Goal: Communication & Community: Ask a question

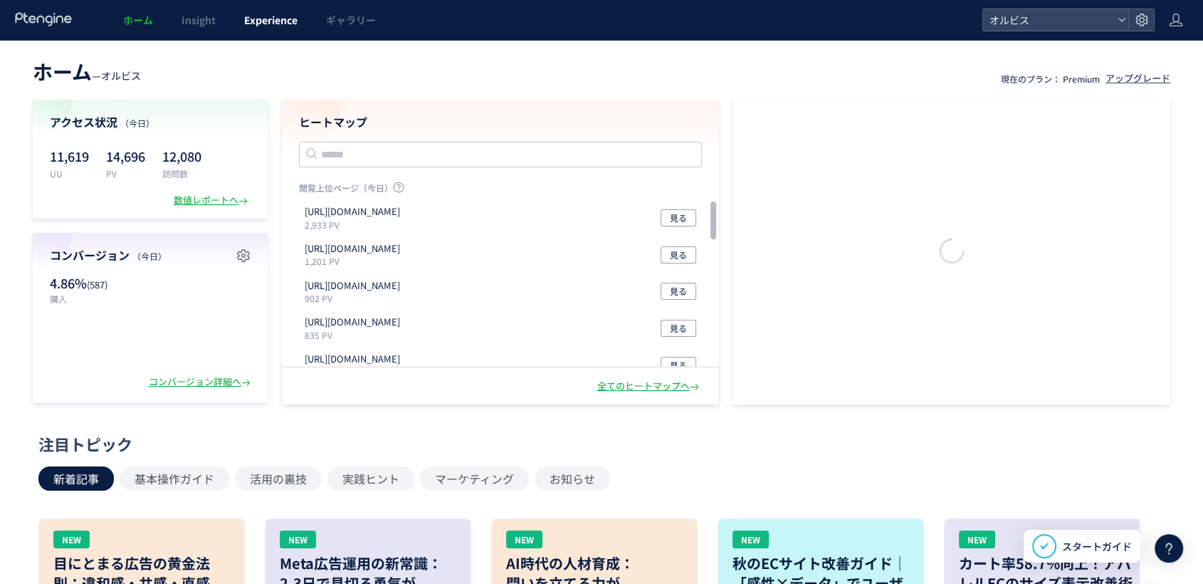
click at [264, 24] on span "Experience" at bounding box center [270, 20] width 53 height 14
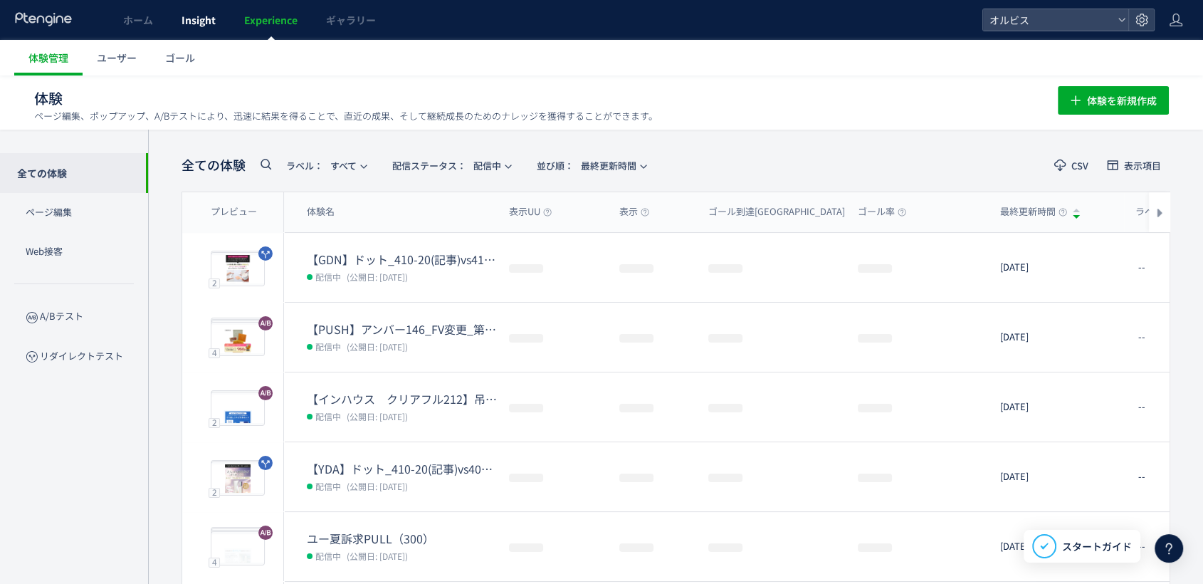
click at [199, 32] on body "ホーム Insight Experience ギャラリー オルビス 体験管理 ユーザー ゴール 体験 ページ編集、ポップアップ、A/Bテストにより、迅速に結果…" at bounding box center [601, 492] width 1203 height 984
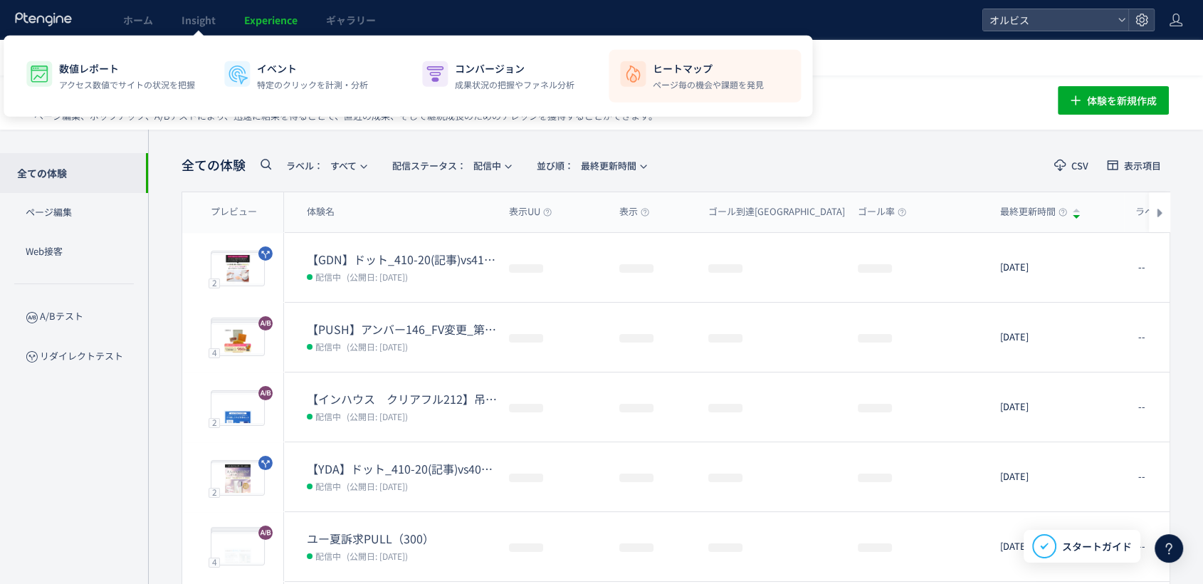
click at [742, 99] on li "ヒートマップ ページ毎の機会や課題を発見" at bounding box center [704, 76] width 192 height 53
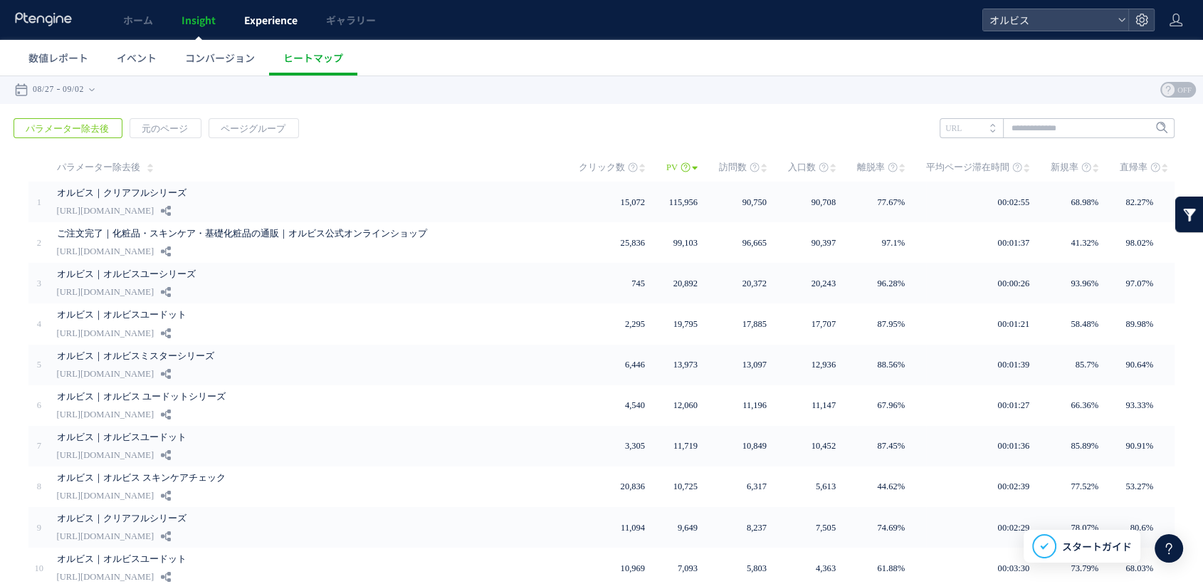
click at [295, 34] on link "Experience" at bounding box center [271, 20] width 82 height 40
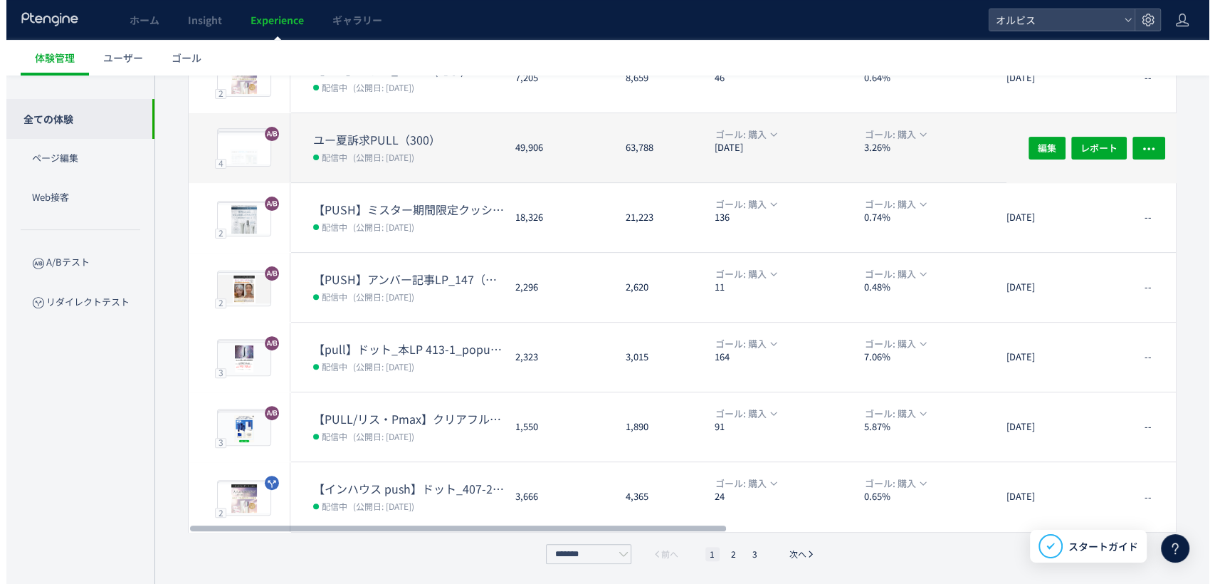
scroll to position [399, 0]
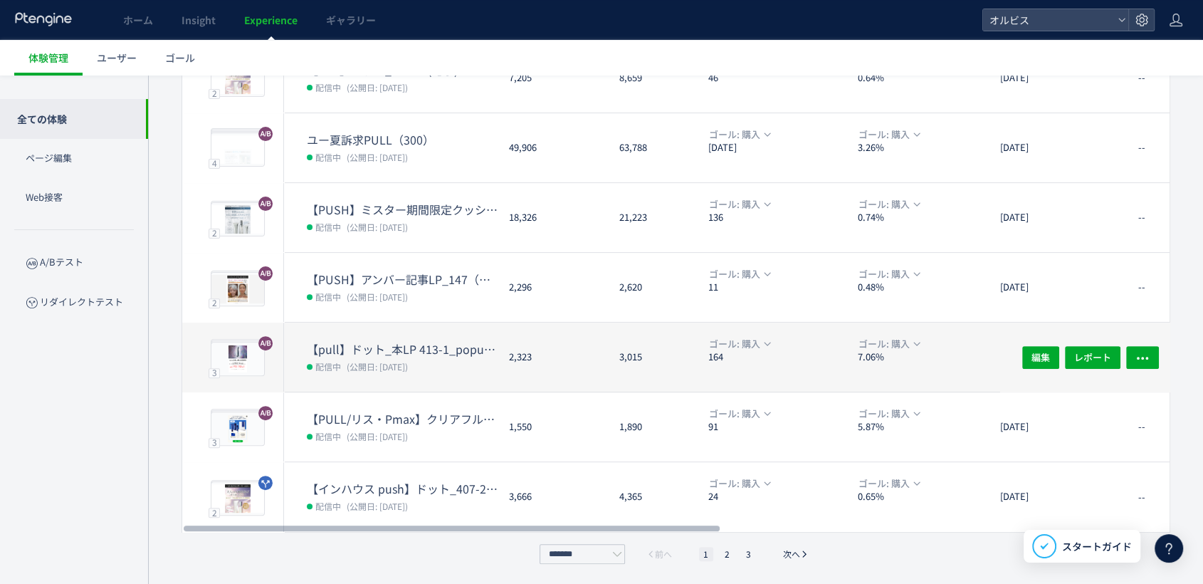
click at [451, 358] on dd "配信中 (公開日: [DATE])" at bounding box center [402, 366] width 191 height 19
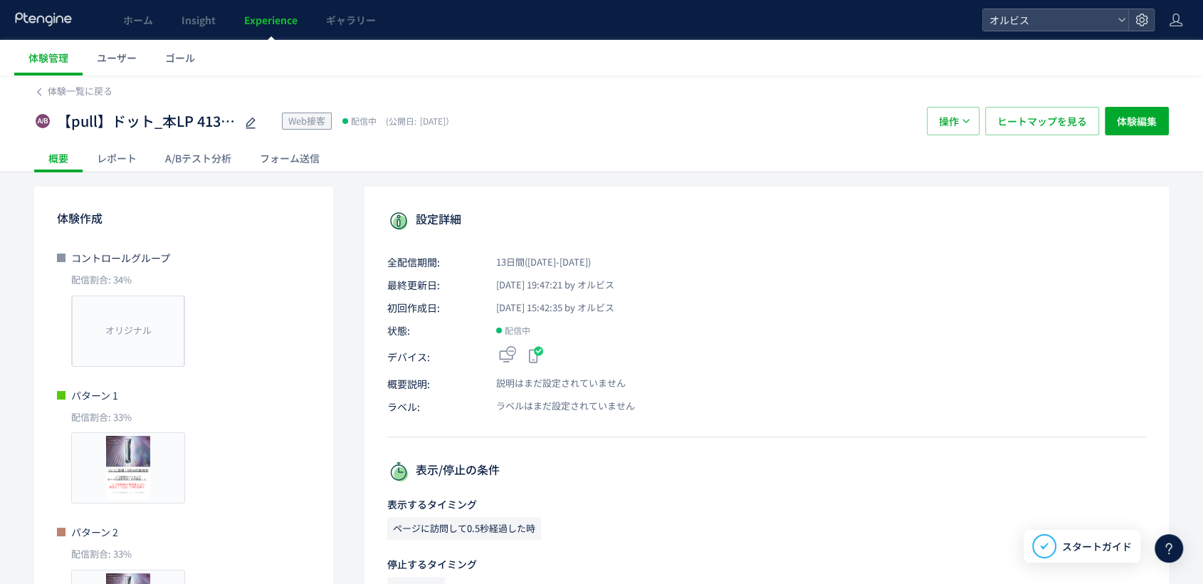
click at [78, 101] on div "【pull】ドット_本LP 413-1_popup（リンクル） Web接客 配信中 (公開日: [DATE]） 操作 ヒートマップを見る 体験編集" at bounding box center [601, 121] width 1134 height 46
click at [90, 93] on span "体験一覧に戻る" at bounding box center [80, 91] width 65 height 14
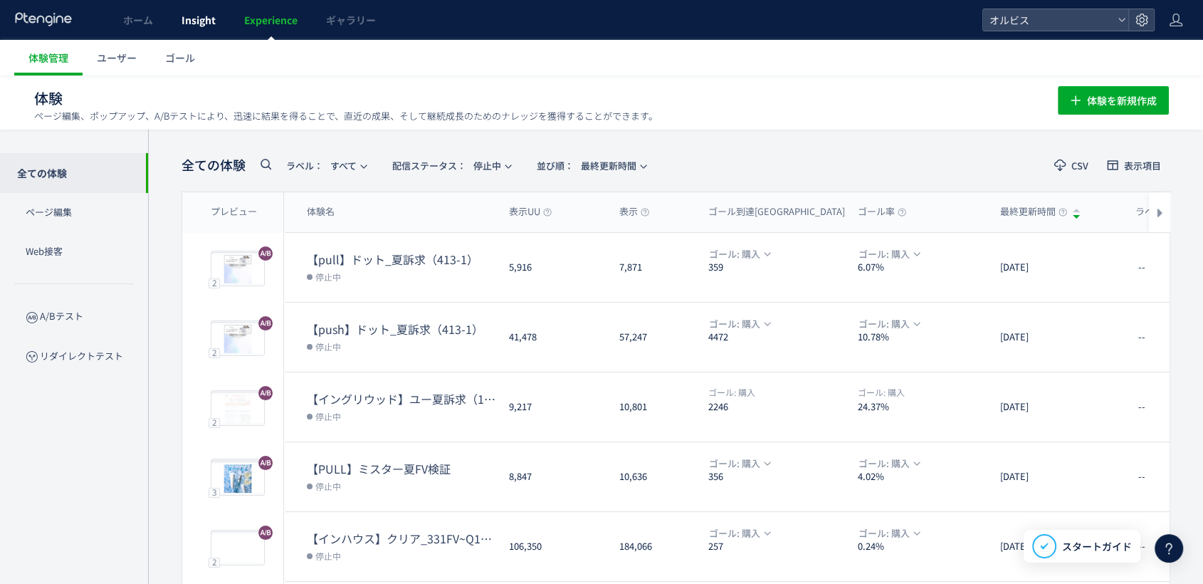
click at [188, 16] on span "Insight" at bounding box center [198, 20] width 34 height 14
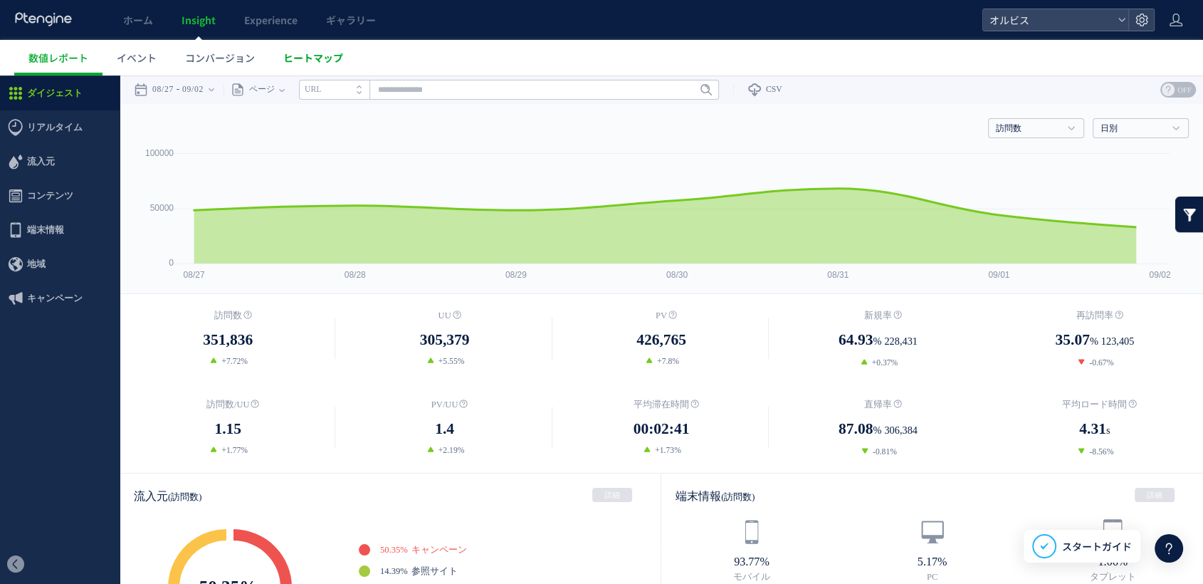
click at [325, 61] on span "ヒートマップ" at bounding box center [313, 58] width 60 height 14
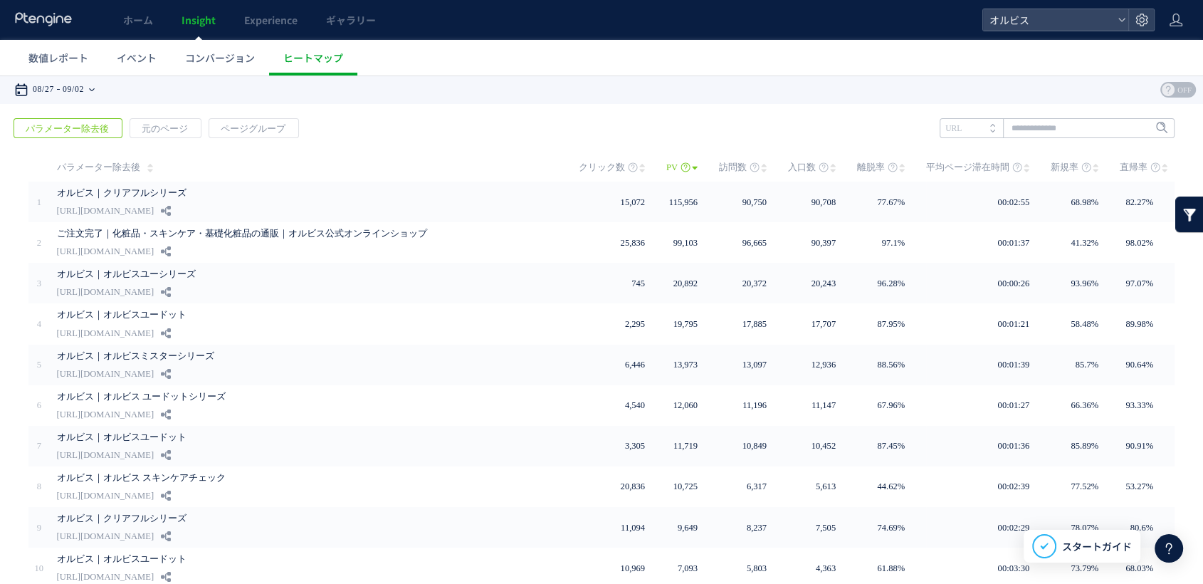
click at [95, 92] on div "08/27 09/02" at bounding box center [59, 89] width 90 height 28
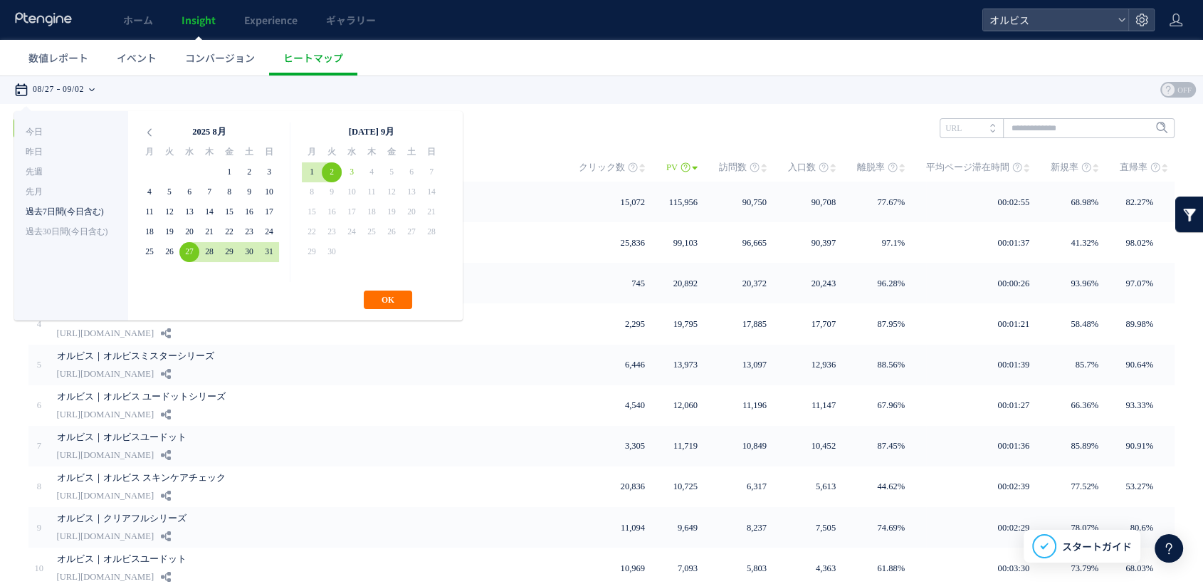
click at [90, 206] on li "過去7日間(今日含む)" at bounding box center [71, 212] width 91 height 20
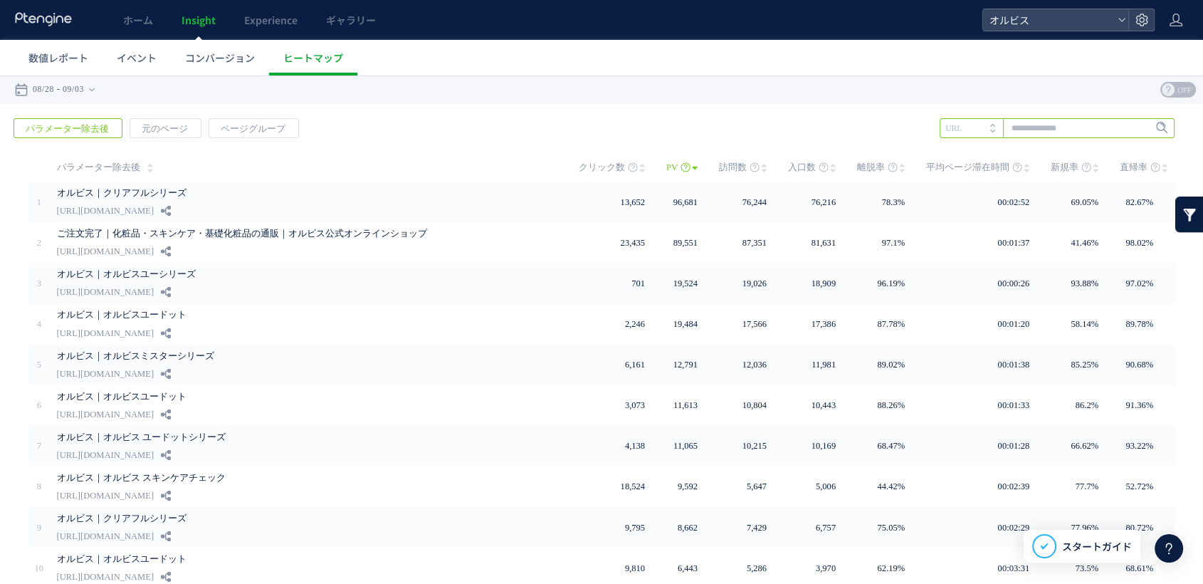
click at [1051, 134] on input "text" at bounding box center [1056, 128] width 235 height 20
type input "*****"
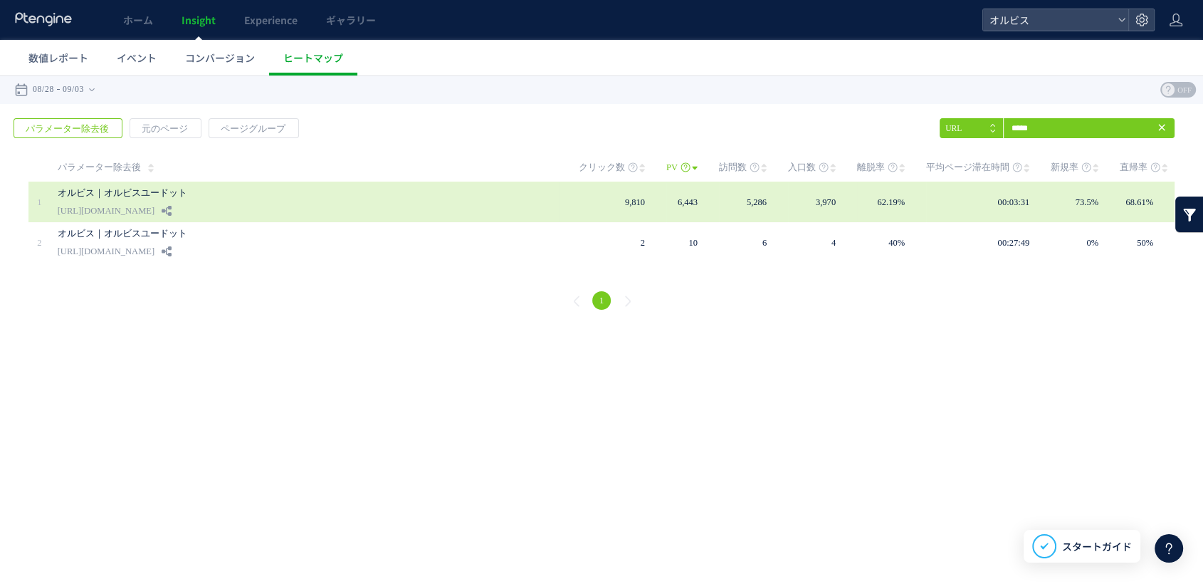
click at [154, 208] on link "[URL][DOMAIN_NAME]" at bounding box center [106, 210] width 97 height 17
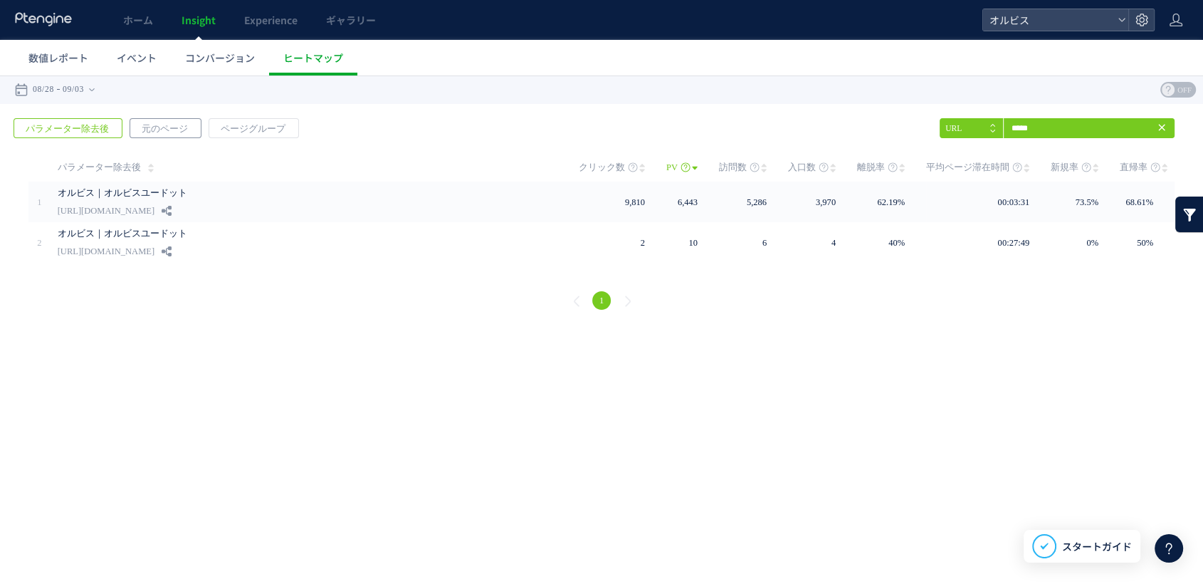
click at [154, 132] on span "元のページ" at bounding box center [164, 129] width 69 height 20
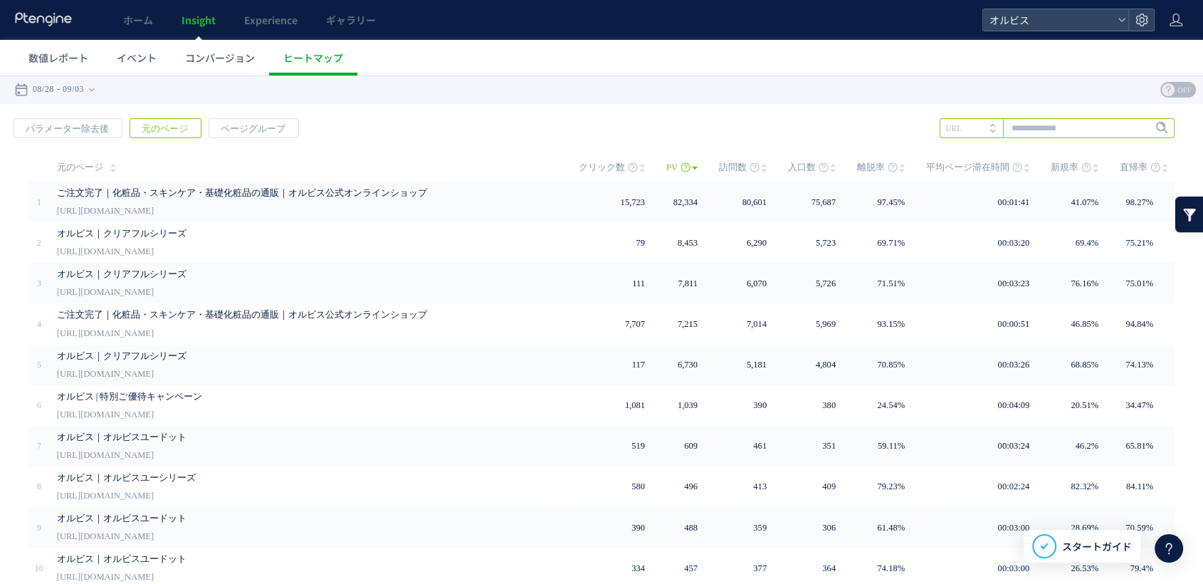
click at [1047, 132] on input "text" at bounding box center [1056, 128] width 235 height 20
click at [979, 148] on li "413-1" at bounding box center [1056, 157] width 226 height 19
click at [1148, 130] on span "Enter" at bounding box center [1157, 128] width 19 height 16
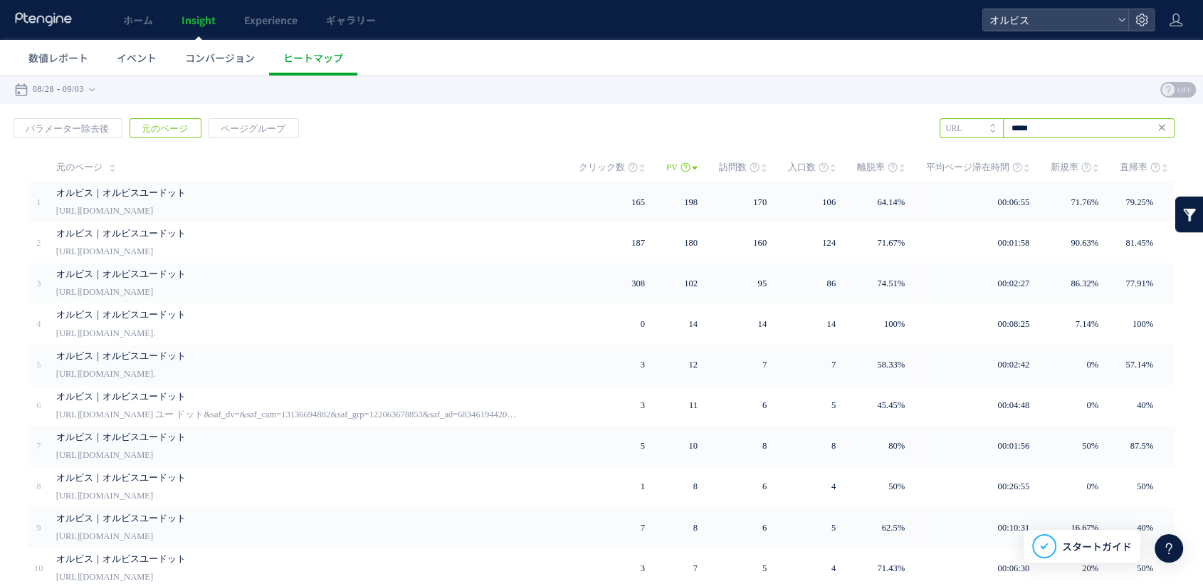
click at [1070, 129] on input "*****" at bounding box center [1056, 128] width 235 height 20
click at [990, 130] on icon at bounding box center [992, 131] width 5 height 3
click at [966, 125] on li "タイトル名" at bounding box center [970, 128] width 63 height 20
click at [966, 125] on li "URL" at bounding box center [970, 128] width 63 height 20
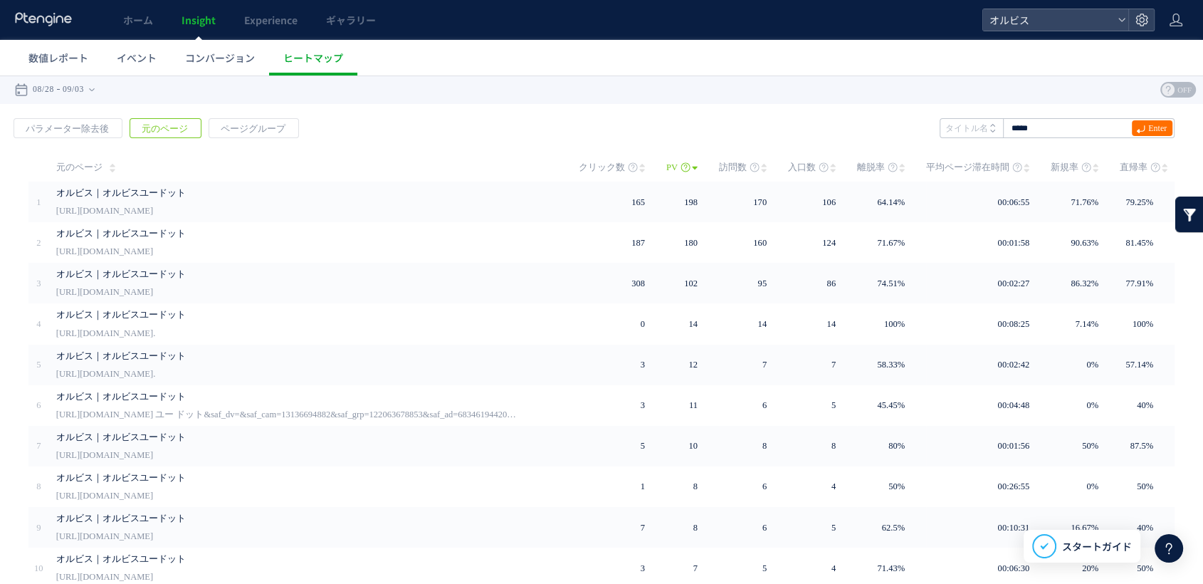
click at [966, 125] on li "タイトル名" at bounding box center [970, 128] width 63 height 20
click at [1032, 127] on input "*****" at bounding box center [1056, 128] width 235 height 20
paste input "*********"
click at [1132, 130] on span "Enter" at bounding box center [1152, 128] width 41 height 16
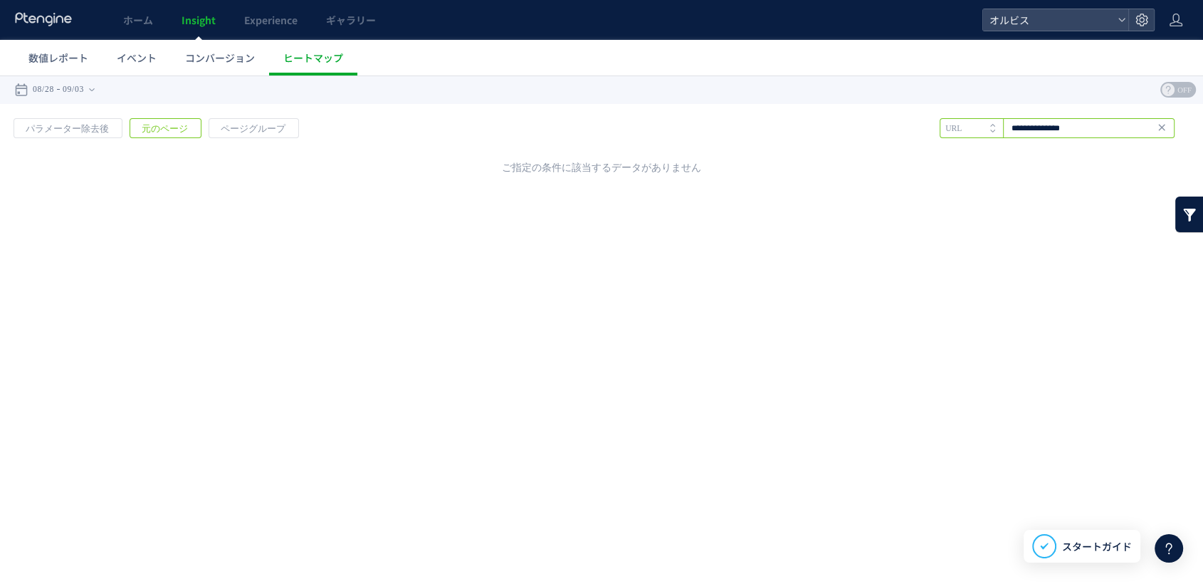
click at [1029, 129] on input "**********" at bounding box center [1056, 128] width 235 height 20
drag, startPoint x: 1034, startPoint y: 128, endPoint x: 1180, endPoint y: 123, distance: 146.0
click at [1185, 118] on div "戻る パラメーター除去後 元のページ ページグループ 実装" at bounding box center [601, 143] width 1203 height 78
type input "*****"
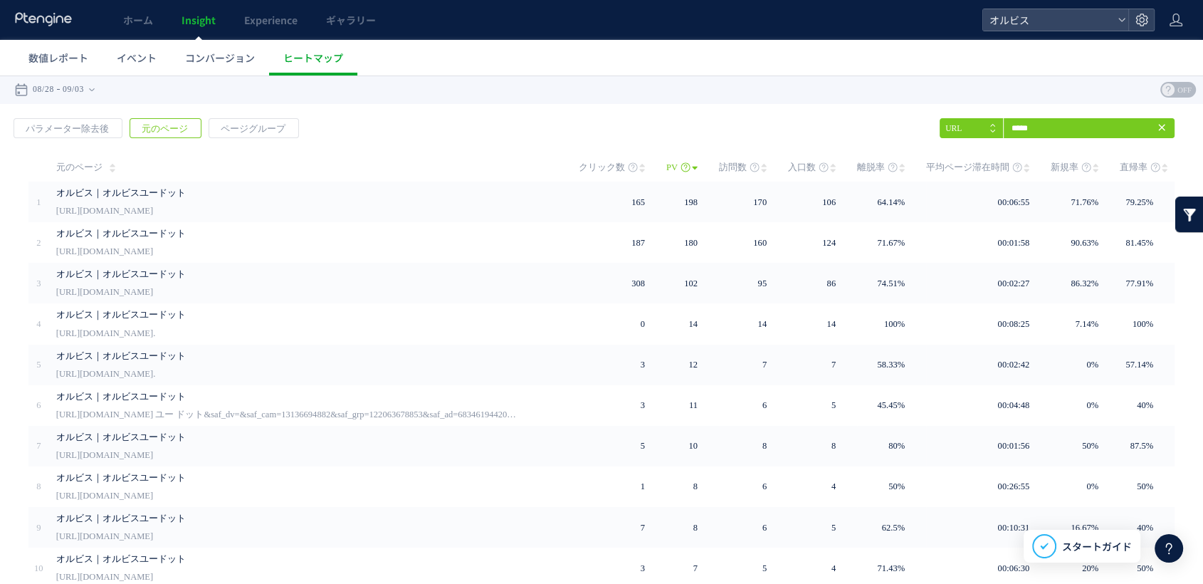
click at [260, 117] on div "戻る パラメーター除去後 元のページ ページグループ 実装" at bounding box center [601, 378] width 1203 height 549
click at [255, 118] on link "ページグループ" at bounding box center [254, 128] width 90 height 20
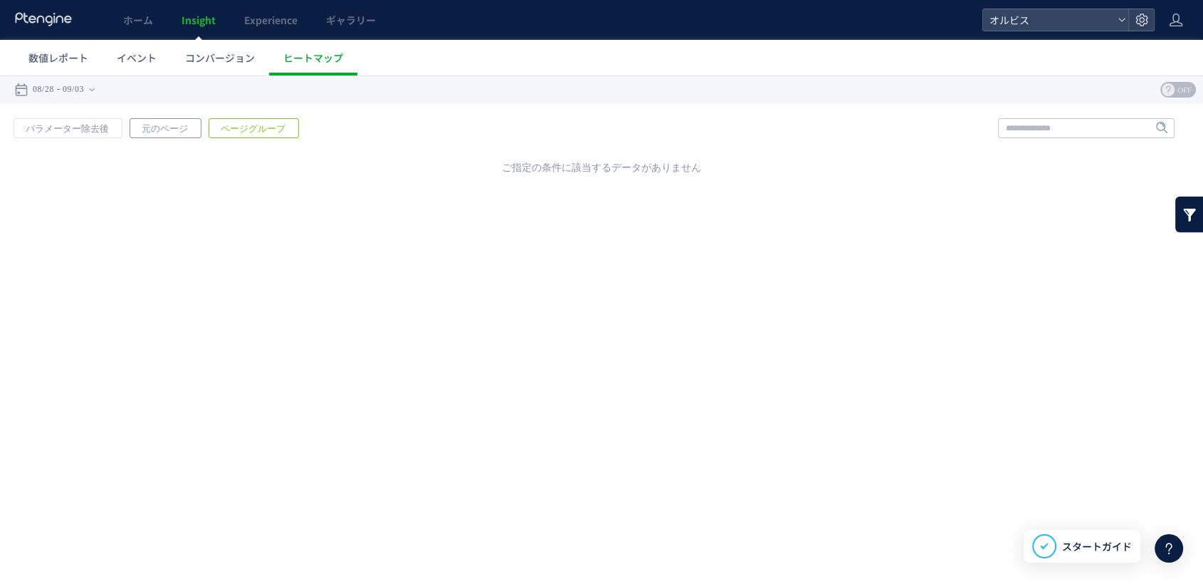
click at [181, 122] on span "元のページ" at bounding box center [164, 129] width 69 height 20
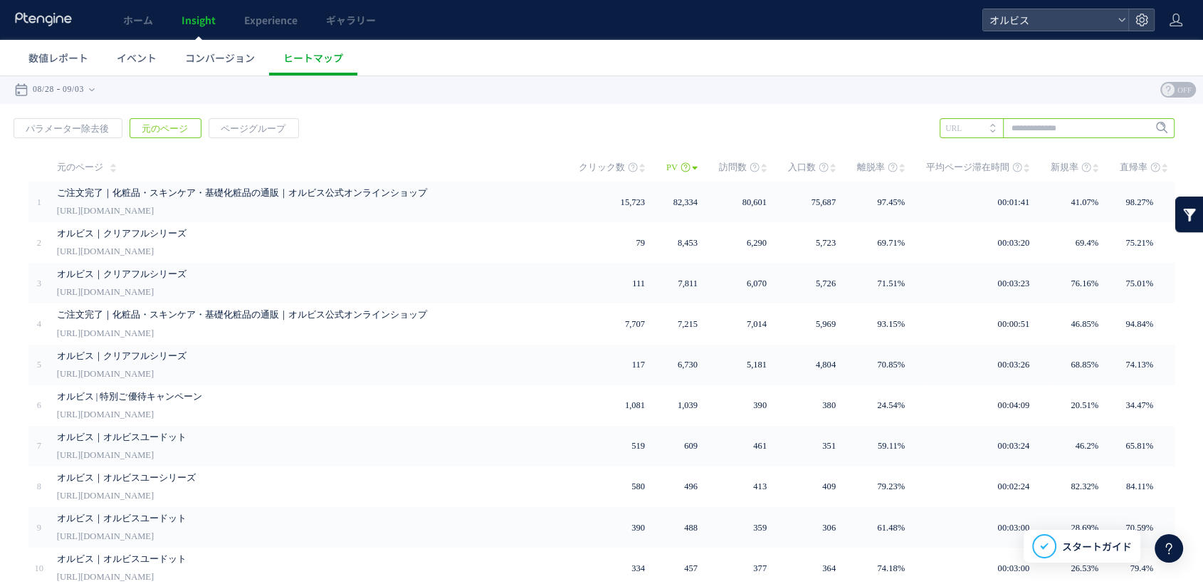
click at [1017, 136] on input "text" at bounding box center [1056, 128] width 235 height 20
click at [1023, 176] on li "413-1" at bounding box center [1056, 177] width 226 height 19
type input "*****"
click at [1148, 124] on span "Enter" at bounding box center [1157, 128] width 19 height 16
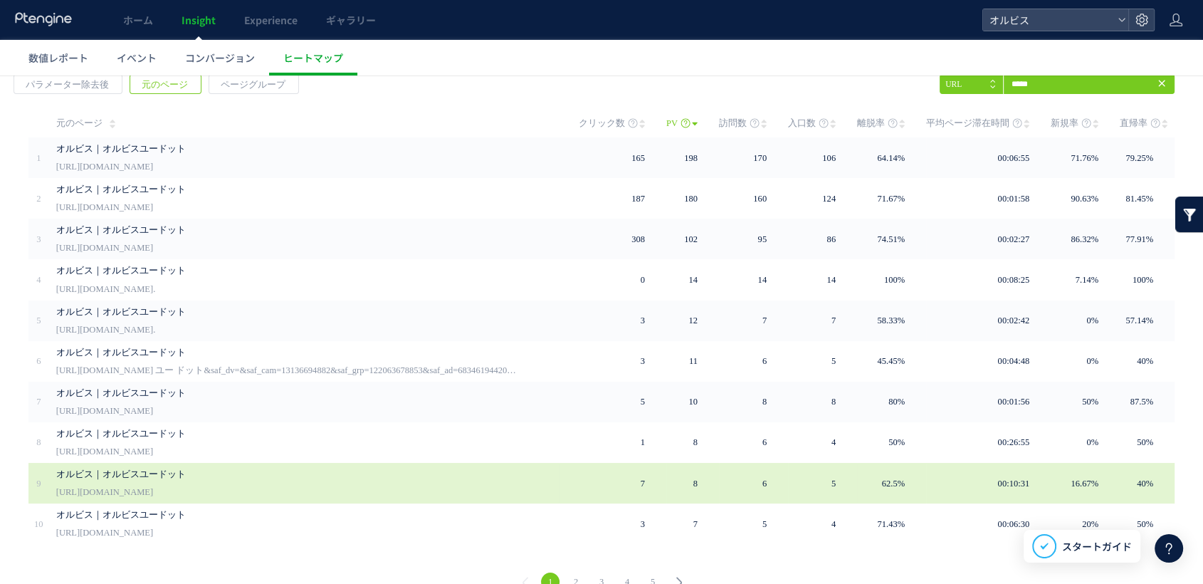
scroll to position [65, 0]
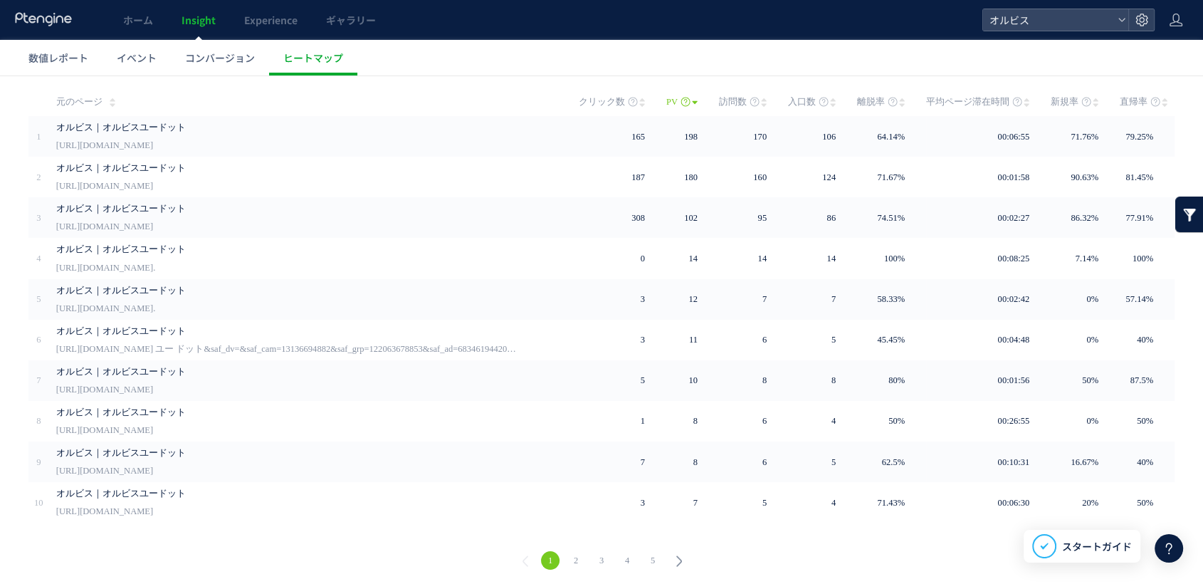
click at [572, 555] on link "2" at bounding box center [576, 560] width 19 height 19
click at [600, 556] on link "3" at bounding box center [601, 560] width 19 height 19
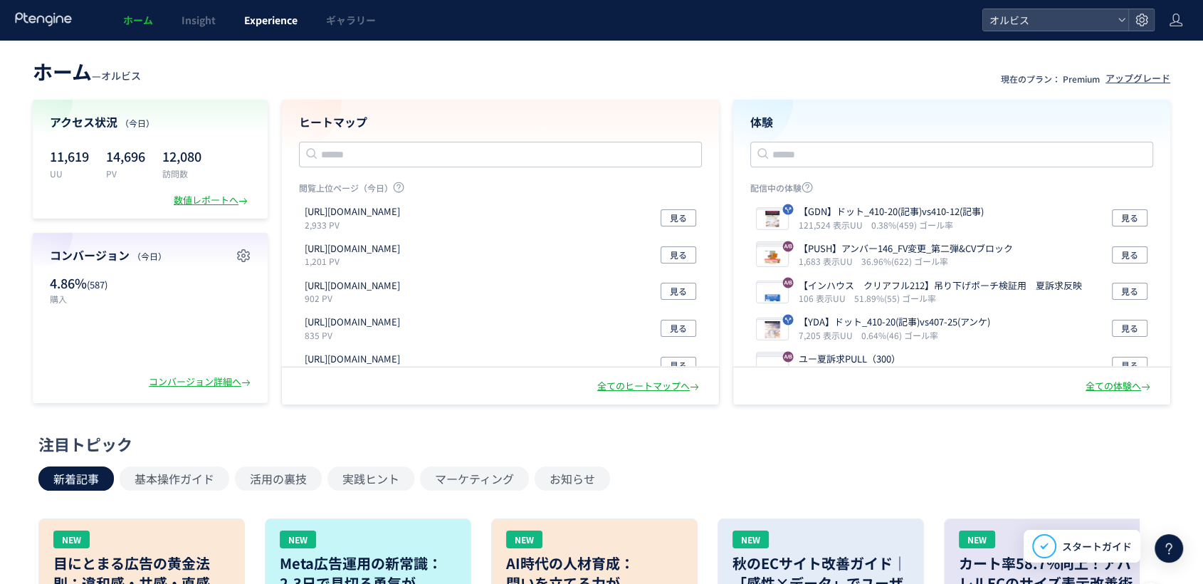
click at [275, 13] on span "Experience" at bounding box center [270, 20] width 53 height 14
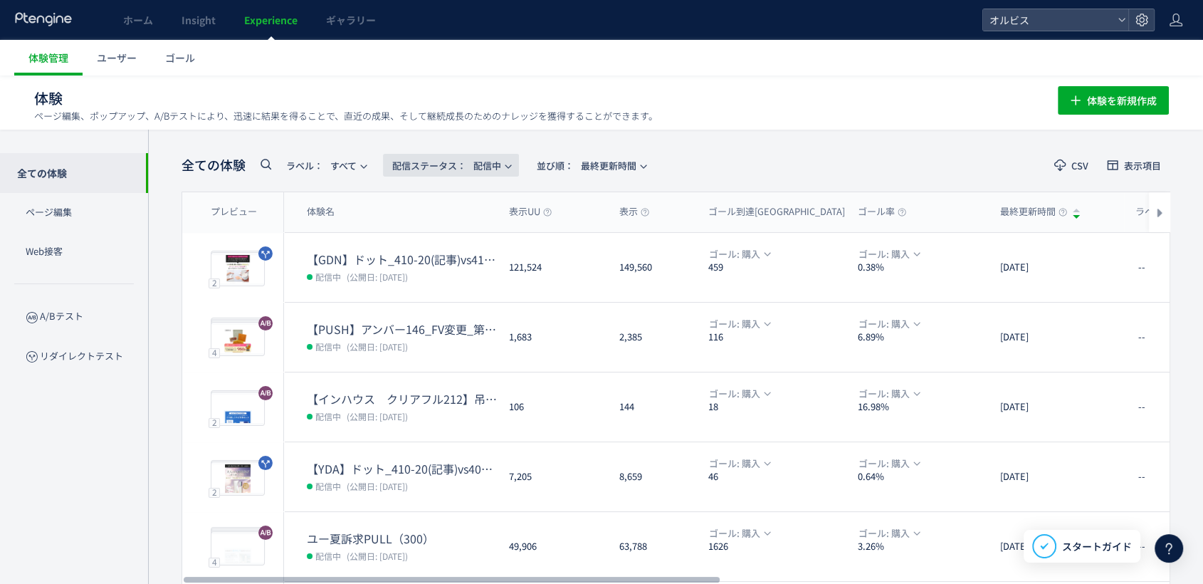
click at [439, 164] on span "配信ステータス​：" at bounding box center [429, 166] width 74 height 14
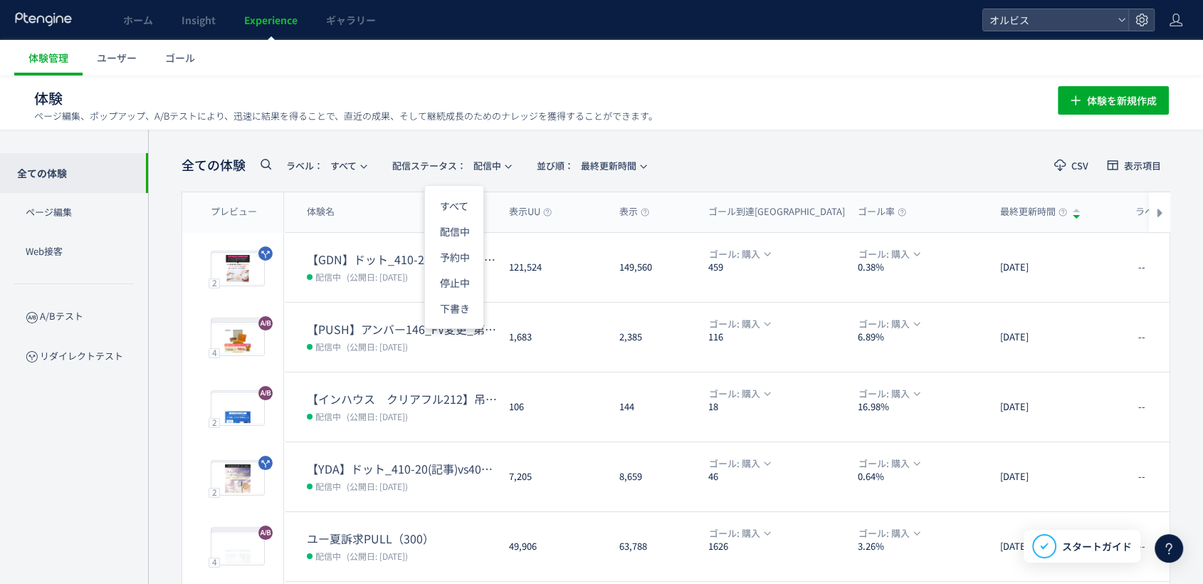
click at [443, 134] on div "全ての体験 ラベル： すべて 配信ステータス​： 配信中 並び順： 最終更新時間 CSV 表示項目 プレビュー 体験名 表示UU 表示 ゴール到達UU ゴール…" at bounding box center [675, 557] width 1055 height 854
click at [447, 168] on span "配信ステータス​：" at bounding box center [429, 166] width 74 height 14
click at [0, 0] on li "停止中" at bounding box center [0, 0] width 0 height 0
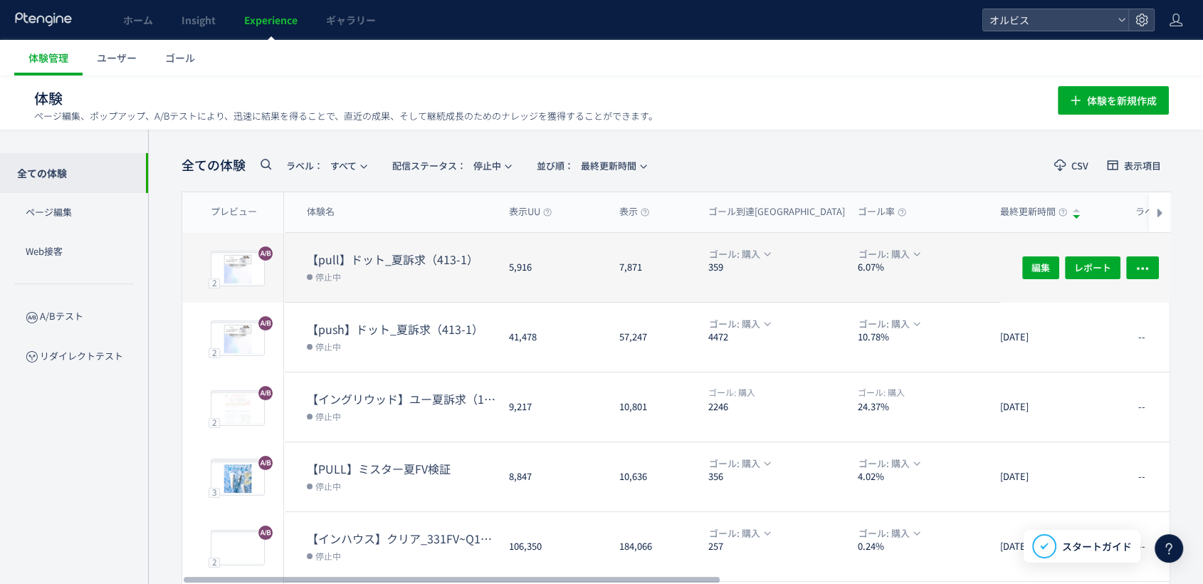
click at [417, 260] on dt "【pull】ドット_夏訴求（413-1）" at bounding box center [402, 259] width 191 height 16
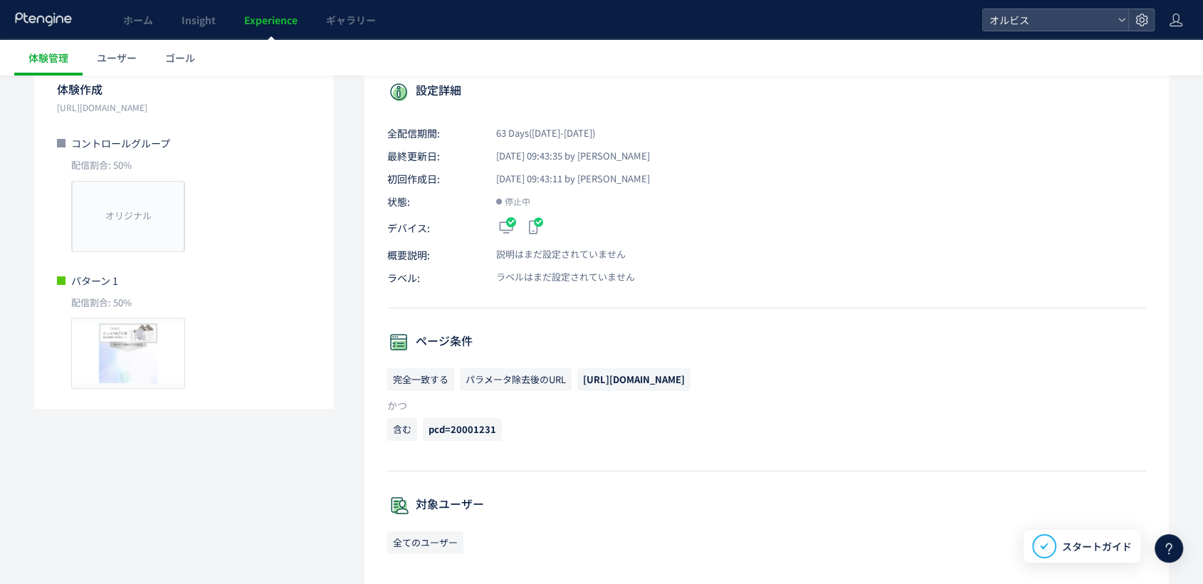
scroll to position [316, 0]
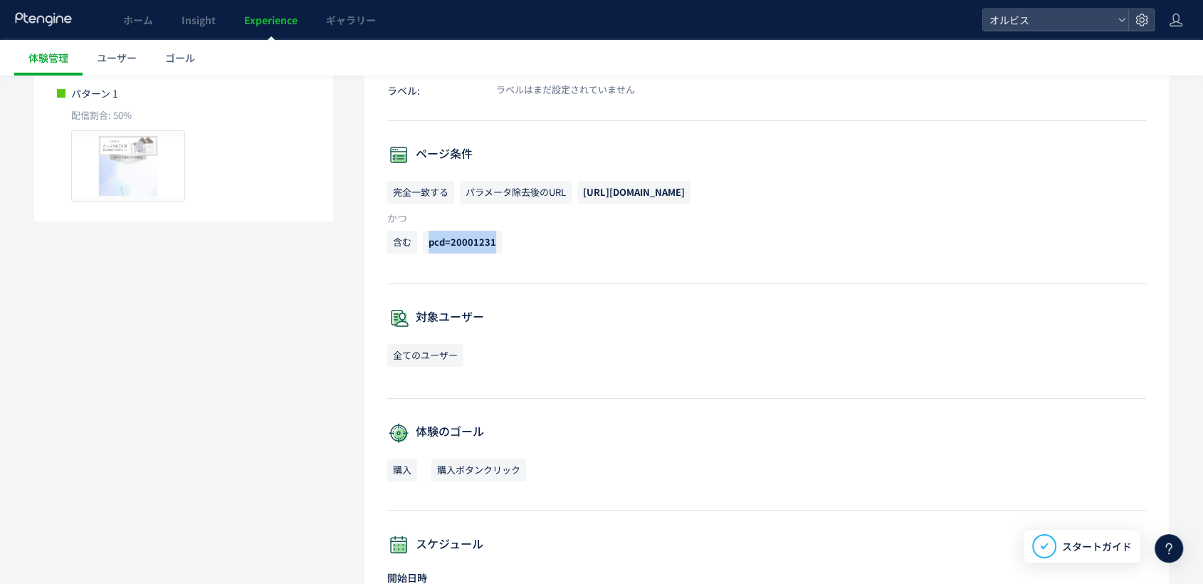
drag, startPoint x: 427, startPoint y: 245, endPoint x: 507, endPoint y: 248, distance: 79.8
click at [507, 248] on p "含む pcd=20001231" at bounding box center [766, 246] width 759 height 30
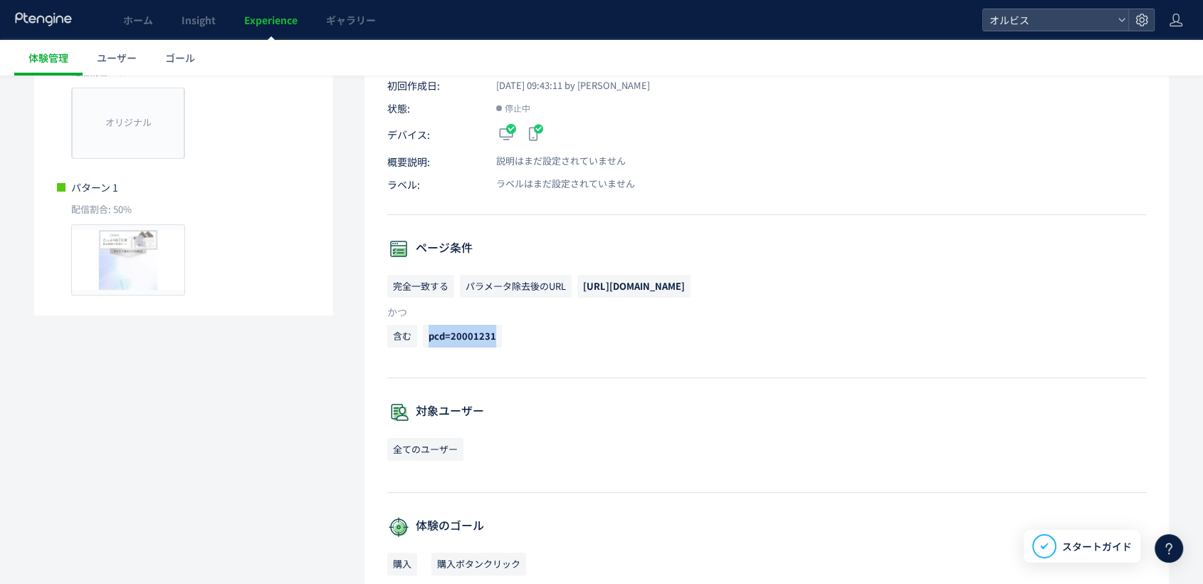
scroll to position [237, 0]
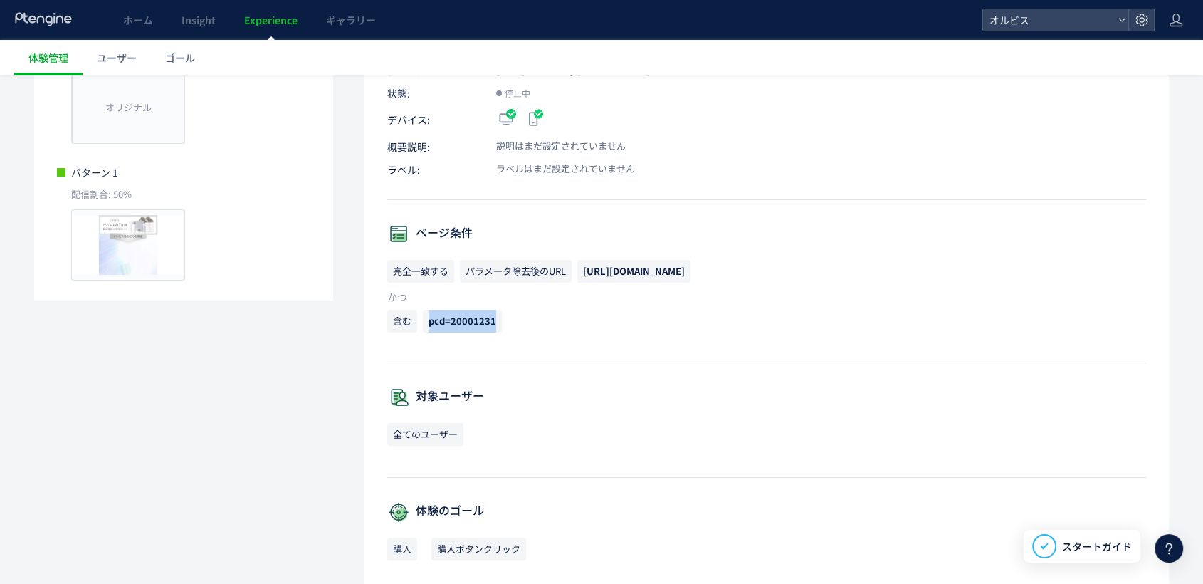
copy span "pcd=20001231"
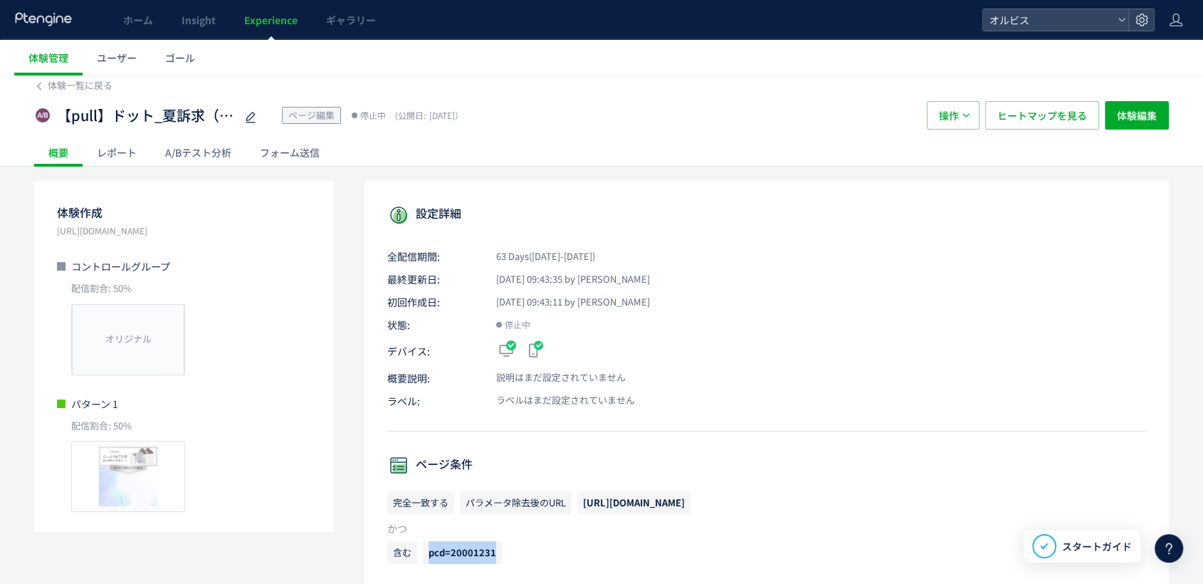
scroll to position [0, 0]
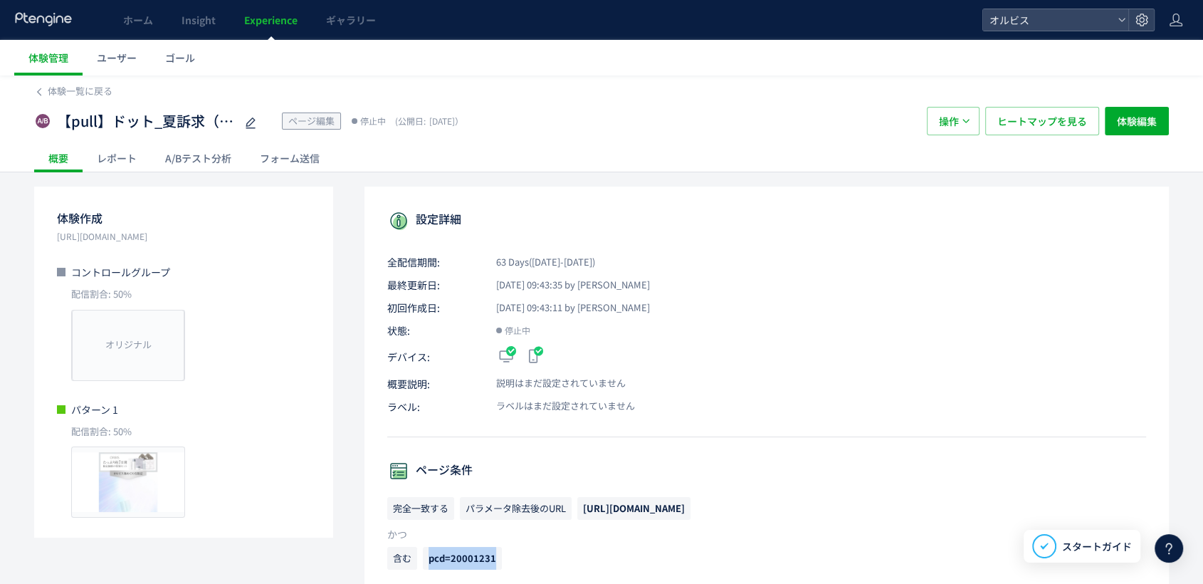
drag, startPoint x: 494, startPoint y: 555, endPoint x: 463, endPoint y: 553, distance: 31.4
click at [492, 555] on span "pcd=20001231" at bounding box center [462, 558] width 68 height 14
click at [456, 555] on span "pcd=20001231" at bounding box center [462, 558] width 68 height 14
click at [515, 547] on p "含む pcd=20001231" at bounding box center [766, 562] width 759 height 30
click at [529, 544] on div "完全一致する パラメータ除去後のURL https://pr.orbis.co.jp/cosmetics/udot/413-1/ かつ" at bounding box center [766, 522] width 759 height 50
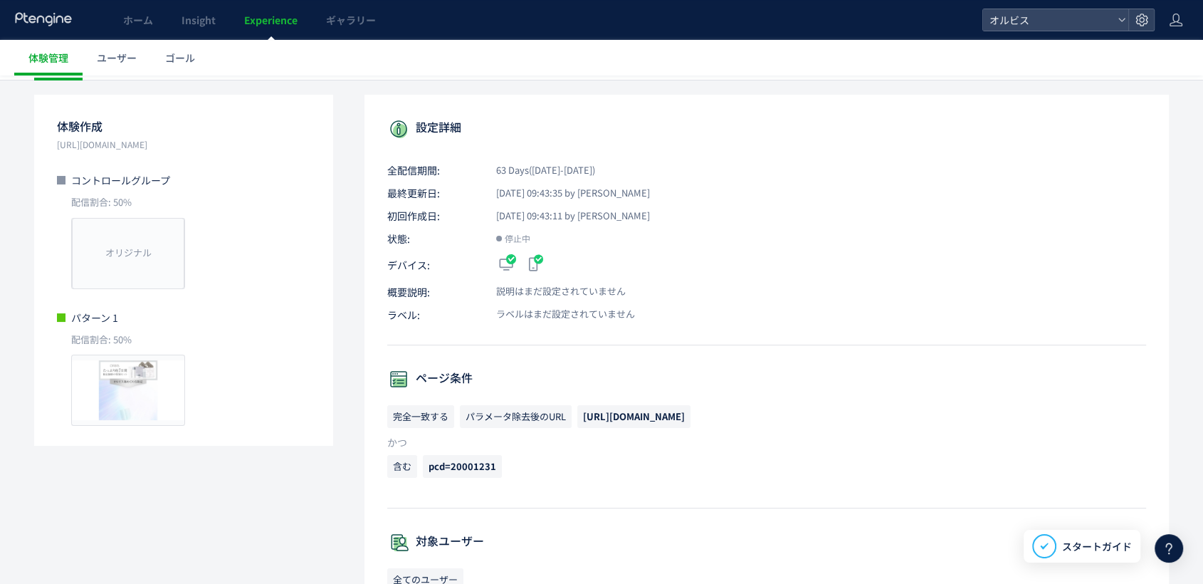
scroll to position [158, 0]
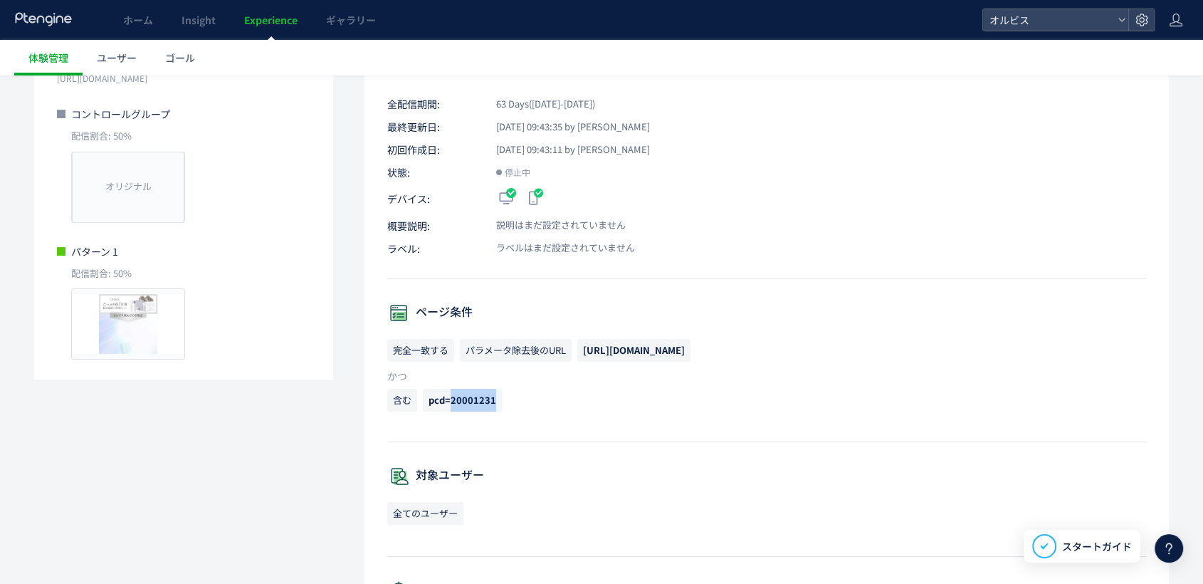
drag, startPoint x: 452, startPoint y: 400, endPoint x: 504, endPoint y: 400, distance: 52.0
click at [504, 400] on p "含む pcd=20001231" at bounding box center [766, 404] width 759 height 30
copy span "20001231"
click at [693, 332] on div "ページ条件 完全一致する パラメータ除去後のURL https://pr.orbis.co.jp/cosmetics/udot/413-1/ かつ 含む pc…" at bounding box center [766, 372] width 759 height 140
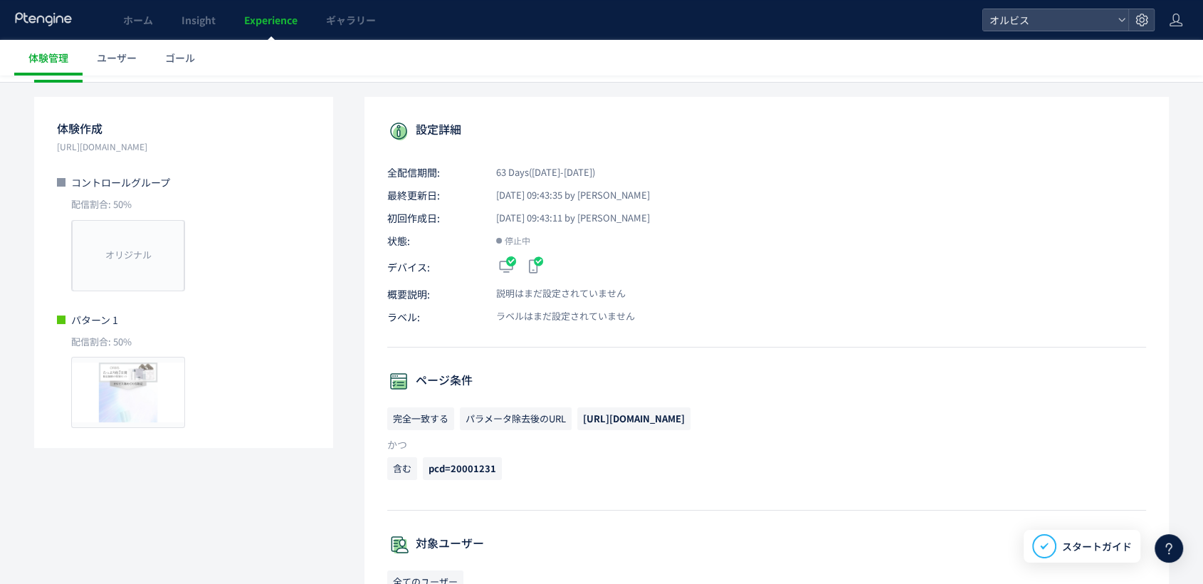
scroll to position [0, 0]
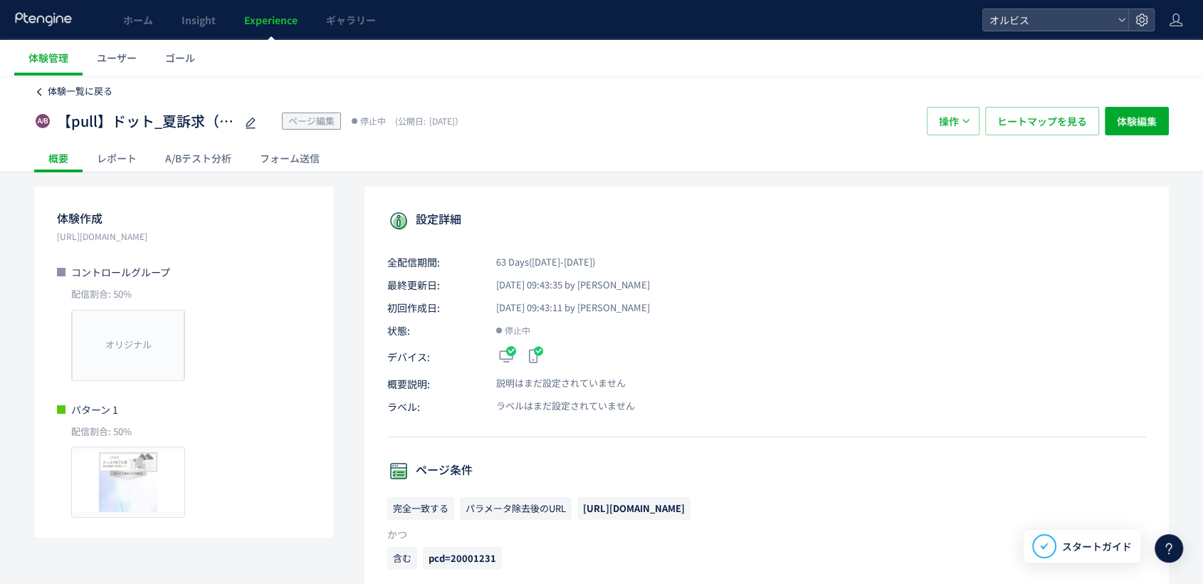
click at [89, 93] on span "体験一覧に戻る" at bounding box center [80, 91] width 65 height 14
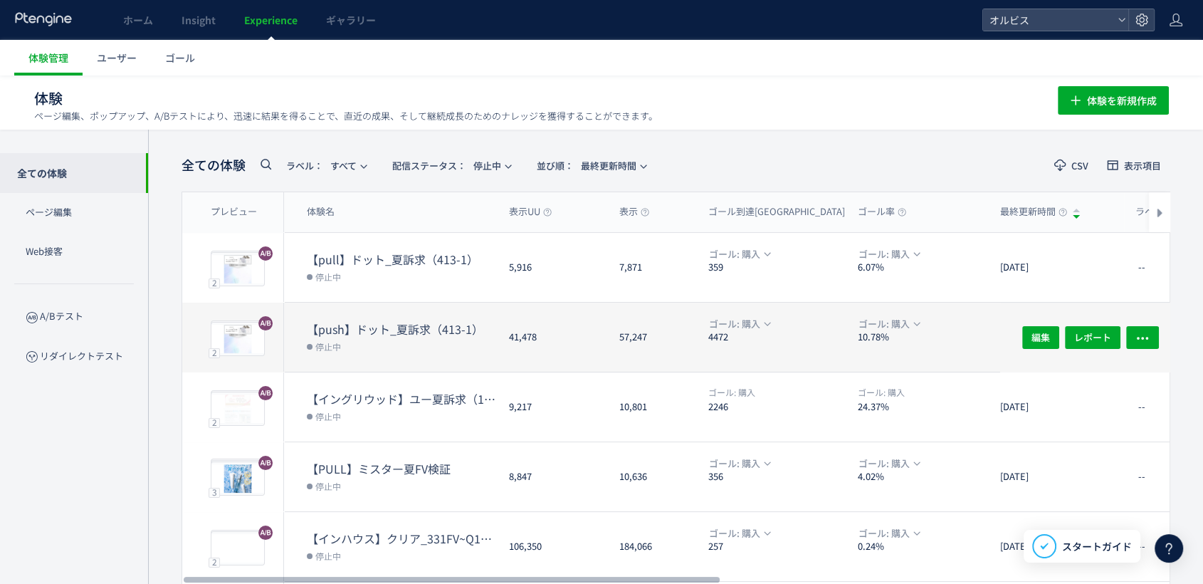
click at [386, 324] on dt "【push】ドット_夏訴求（413-1）" at bounding box center [402, 329] width 191 height 16
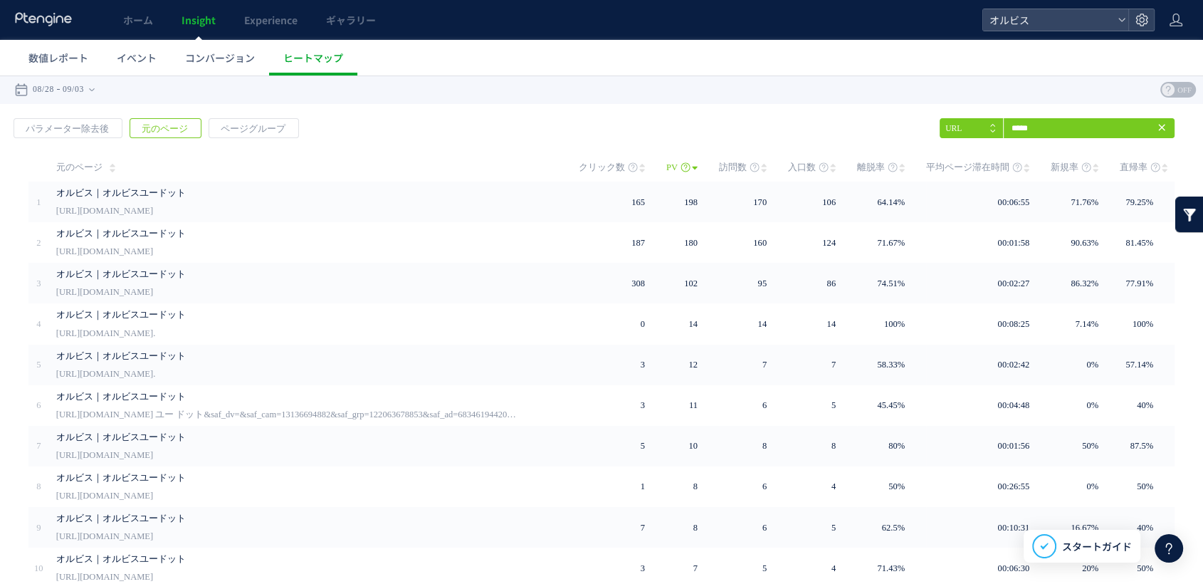
click at [0, 0] on icon at bounding box center [0, 0] width 0 height 0
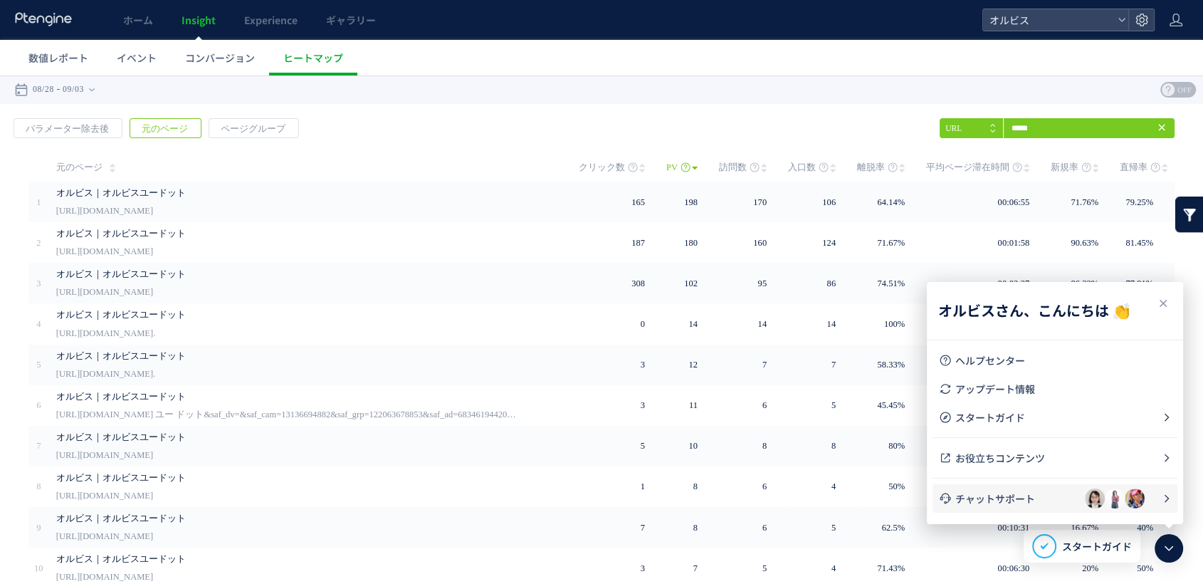
click at [1042, 502] on span "チャットサポート" at bounding box center [1020, 498] width 130 height 14
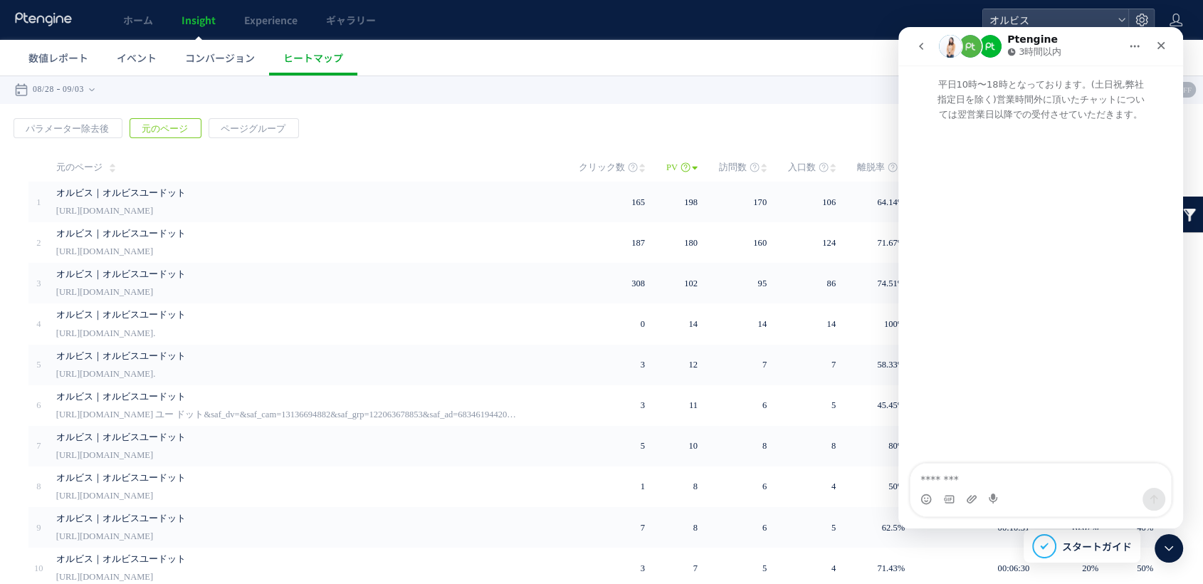
click at [969, 474] on textarea "メッセージ..." at bounding box center [1040, 475] width 260 height 24
type textarea "*"
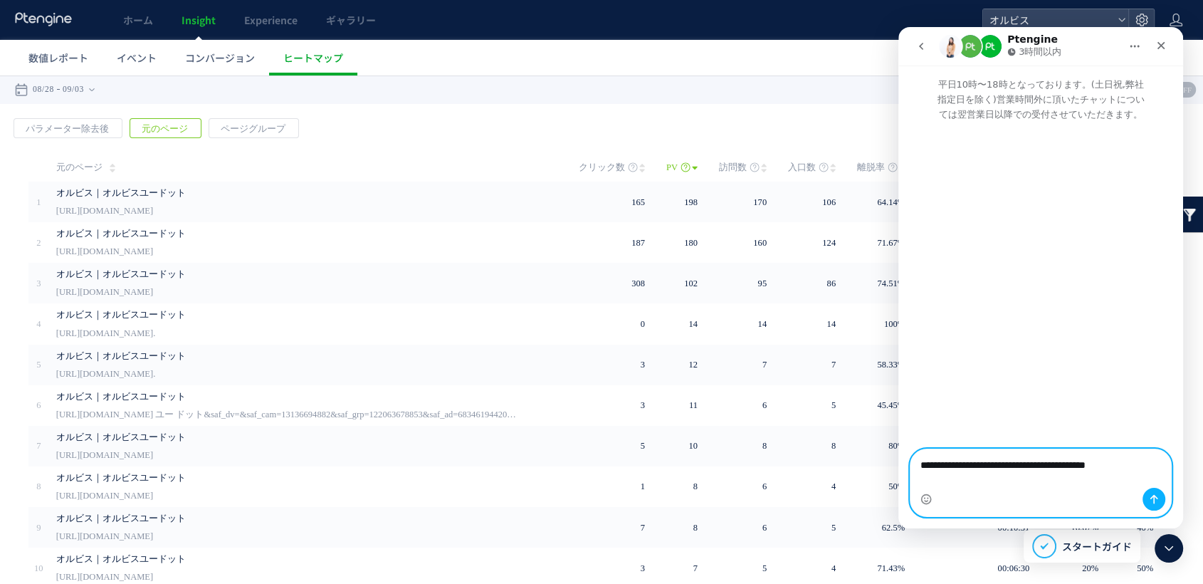
type textarea "**********"
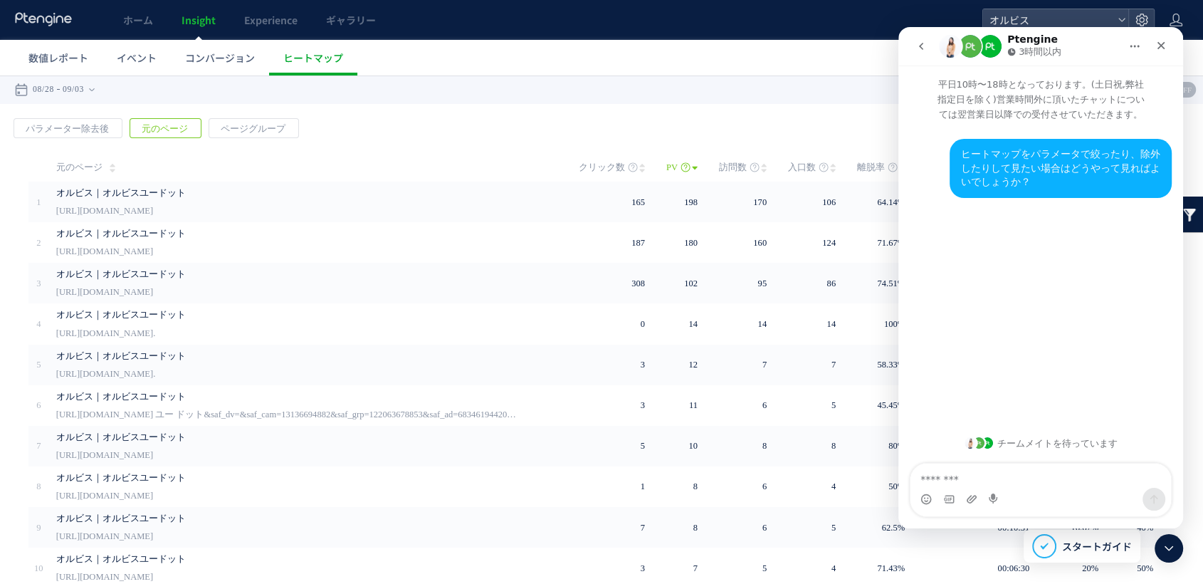
click at [1153, 164] on div "ヒートマップをパラメータで絞ったり、除外したりして見たい場合はどうやって見ればよいでしょうか？" at bounding box center [1060, 168] width 199 height 42
click at [1141, 147] on div "ヒートマップをパラメータで絞ったり、除外したりして見たい場合はどうやって見ればよいでしょうか？" at bounding box center [1060, 168] width 199 height 42
click at [1107, 184] on div "ヒートマップをパラメータで絞ったり、除外したりして見たい場合はどうやって見ればよいでしょうか？ オルビス • 今" at bounding box center [1041, 177] width 262 height 76
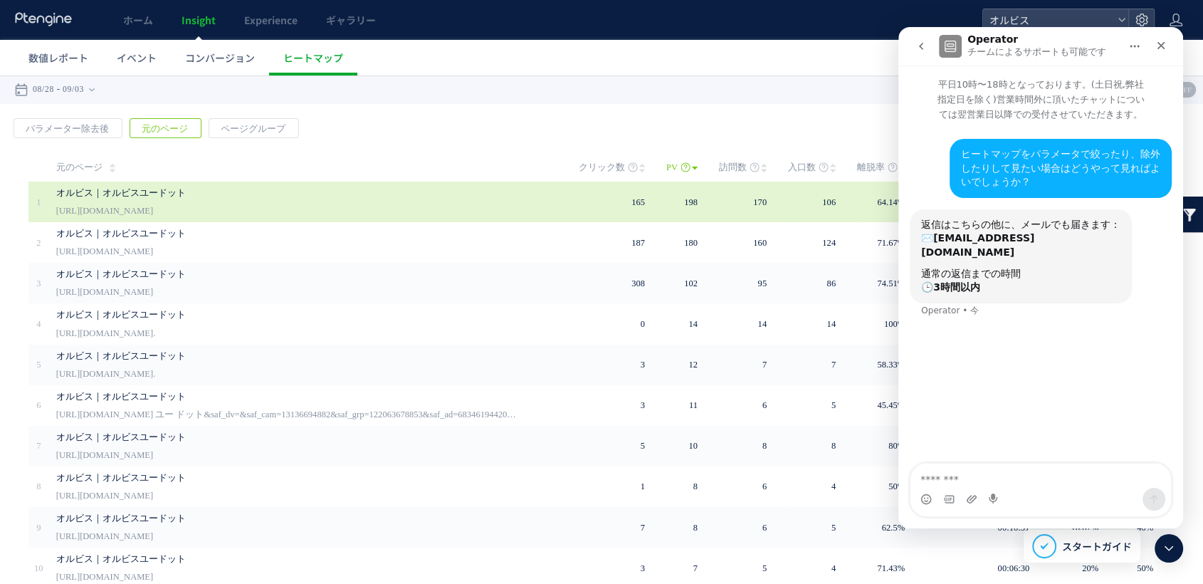
drag, startPoint x: 269, startPoint y: 210, endPoint x: 53, endPoint y: 210, distance: 216.4
click at [53, 210] on td "オルビス｜オルビスユードット" at bounding box center [304, 201] width 510 height 41
copy link "[URL][DOMAIN_NAME]"
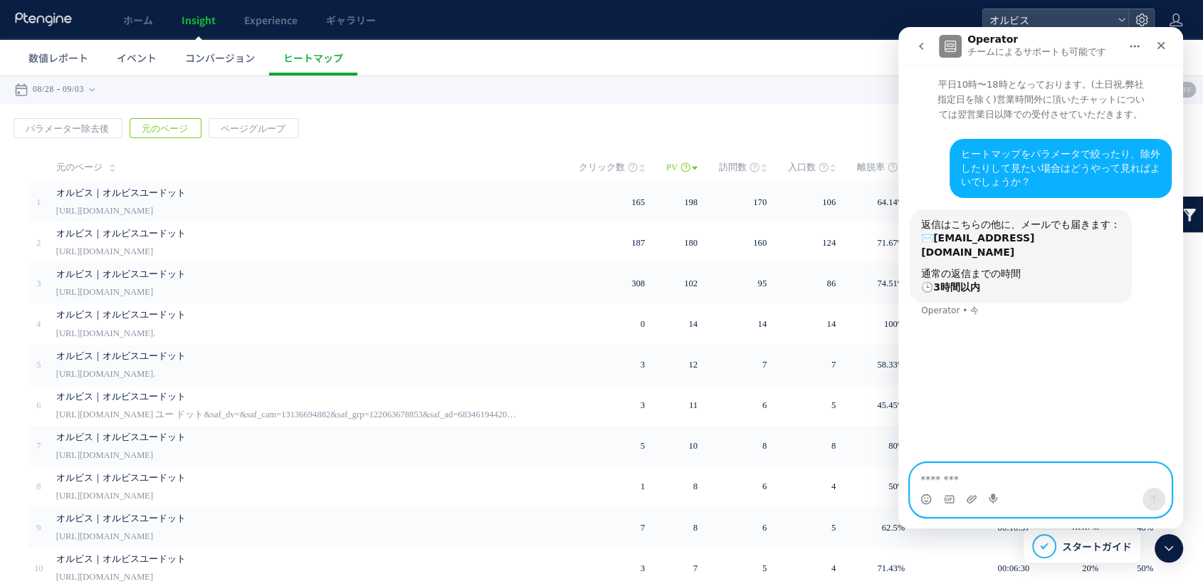
click at [1013, 481] on textarea "メッセージ..." at bounding box center [1040, 475] width 260 height 24
click at [1012, 491] on div "Intercom Messenger" at bounding box center [1040, 499] width 260 height 23
click at [1007, 476] on textarea "メッセージ..." at bounding box center [1040, 475] width 260 height 24
paste textarea "**********"
type textarea "**********"
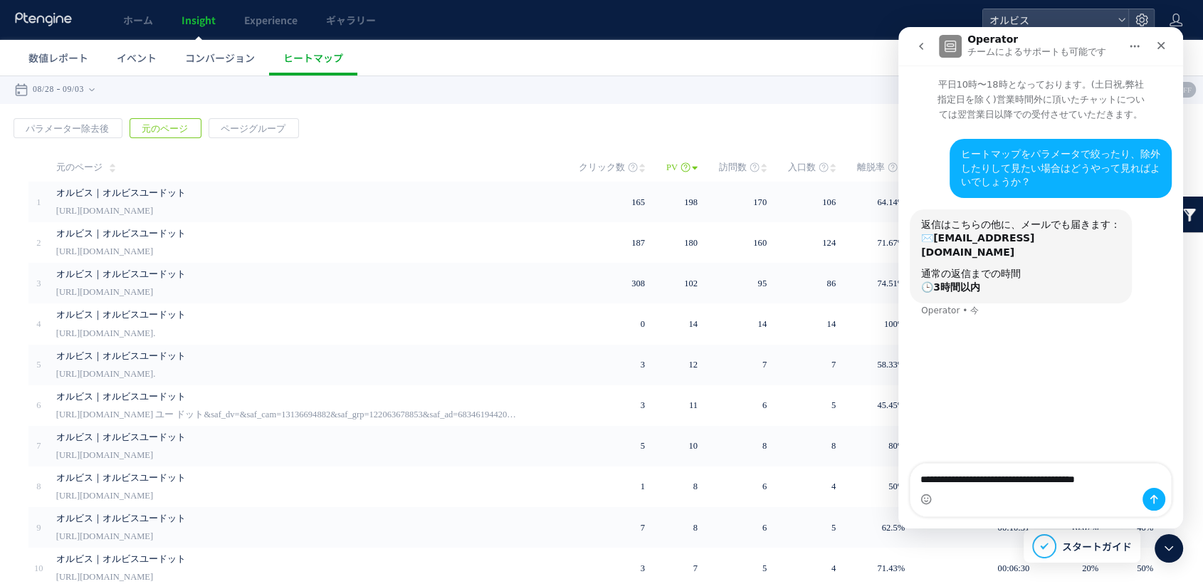
click at [1142, 488] on button "メッセージを送信…" at bounding box center [1153, 499] width 23 height 23
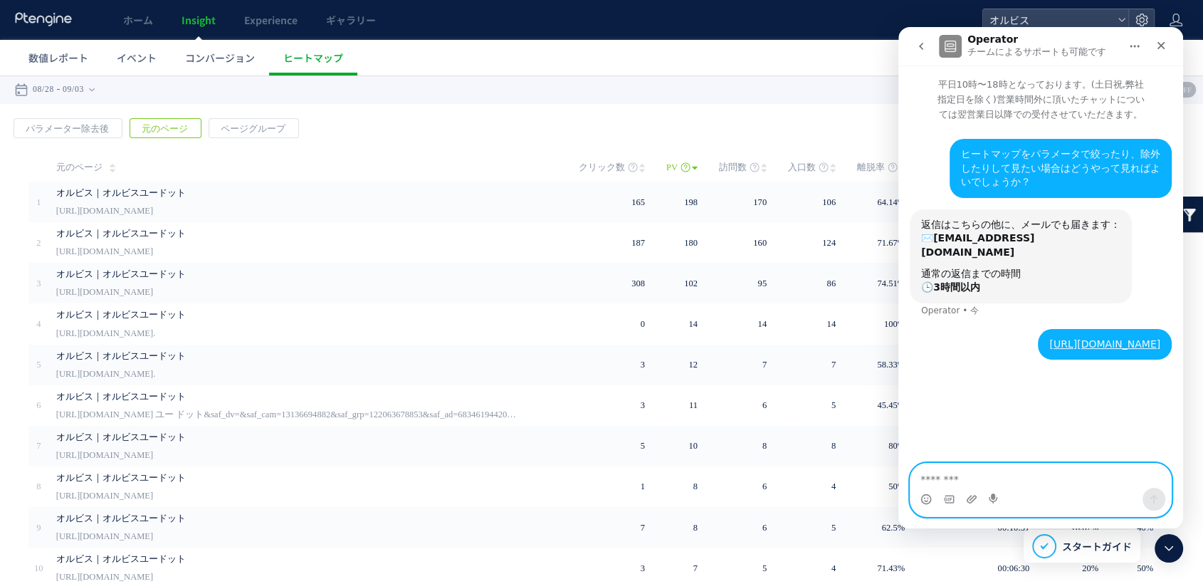
click at [1030, 480] on textarea "メッセージ..." at bounding box center [1040, 475] width 260 height 24
paste textarea "**********"
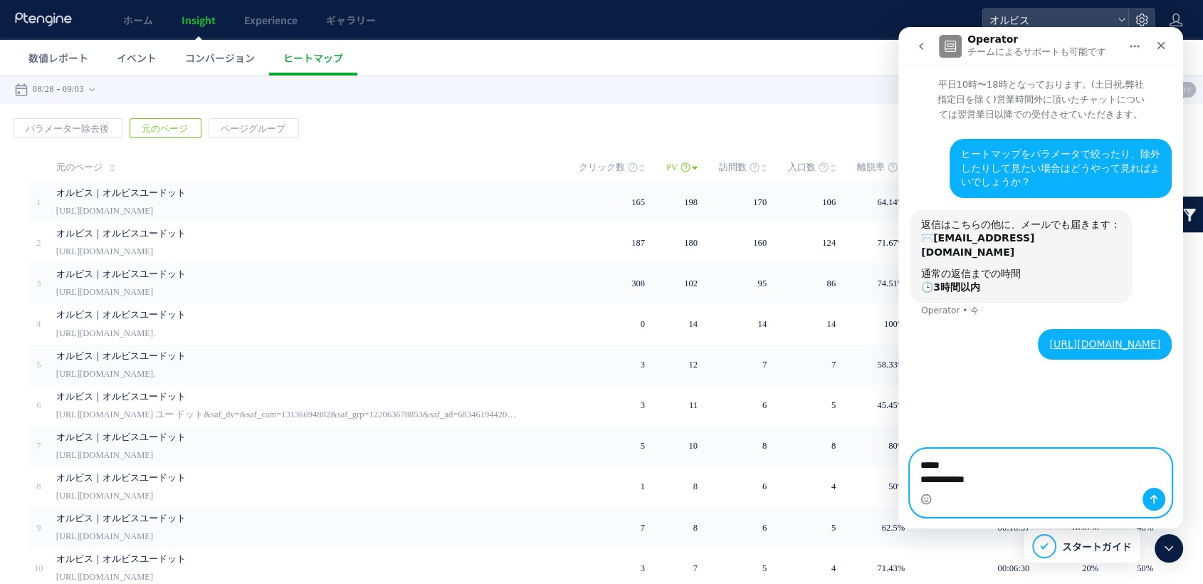
click at [971, 463] on textarea "**********" at bounding box center [1040, 468] width 260 height 38
drag, startPoint x: 1028, startPoint y: 449, endPoint x: 922, endPoint y: 450, distance: 106.0
click at [922, 450] on textarea "**********" at bounding box center [1040, 468] width 260 height 67
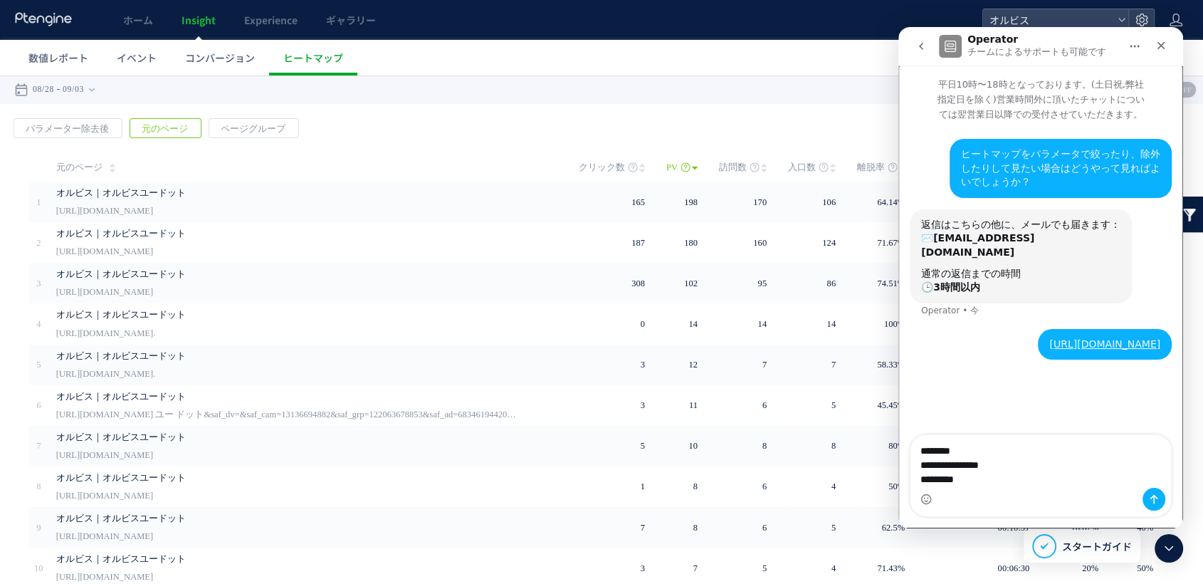
click at [957, 488] on div "Intercom Messenger" at bounding box center [1040, 499] width 260 height 23
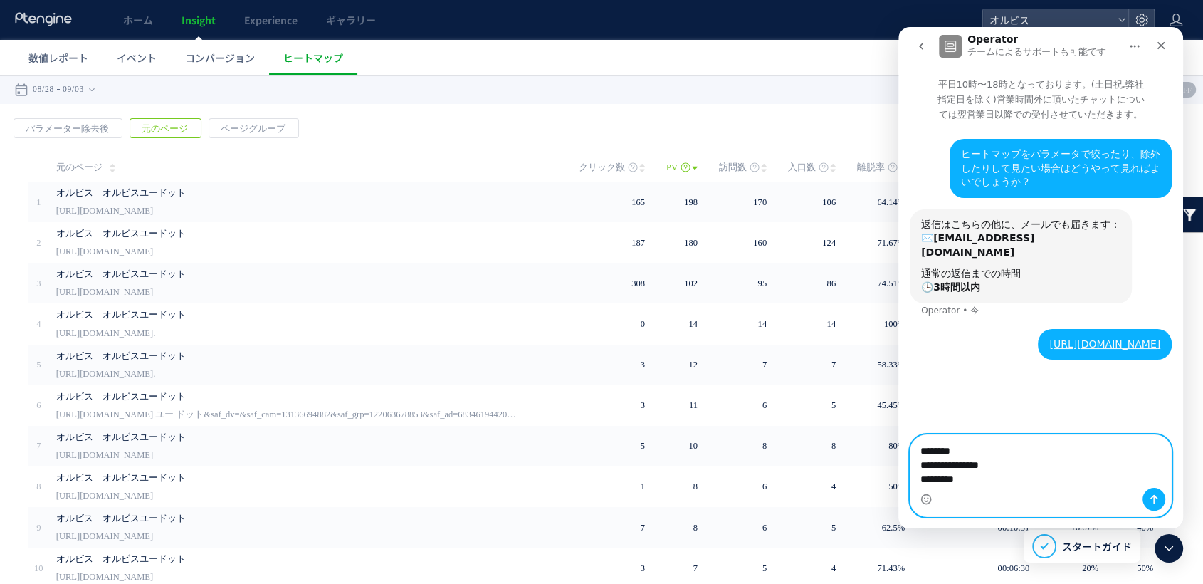
click at [957, 478] on textarea "**********" at bounding box center [1040, 468] width 260 height 67
paste textarea "**********"
click at [1011, 481] on textarea "**********" at bounding box center [1040, 454] width 260 height 67
drag, startPoint x: 1005, startPoint y: 482, endPoint x: 1042, endPoint y: 477, distance: 37.3
click at [1042, 477] on textarea "**********" at bounding box center [1040, 454] width 260 height 67
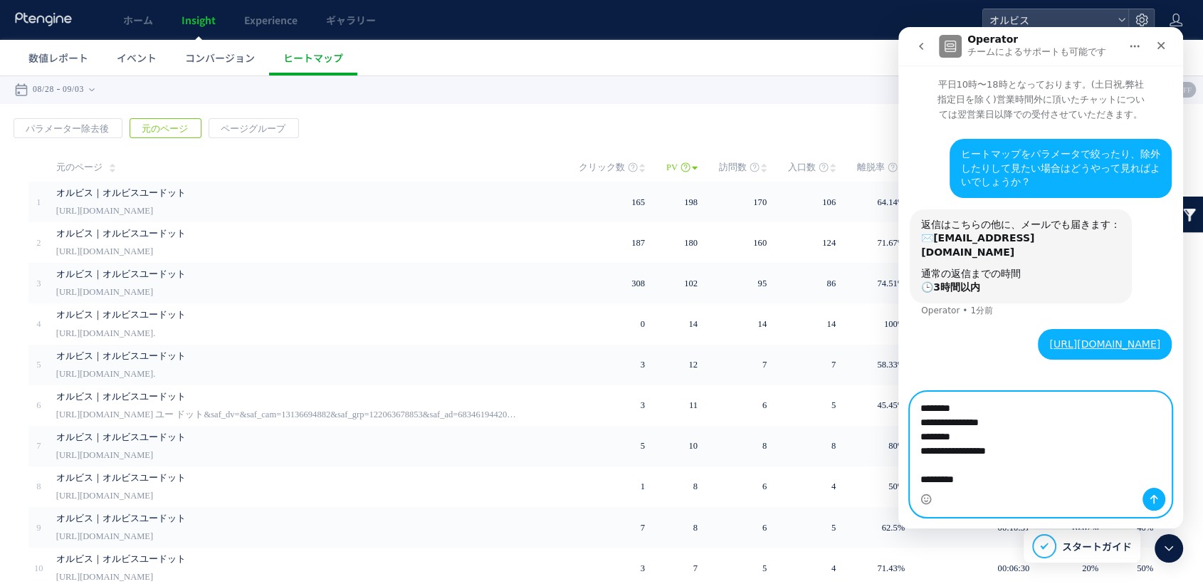
click at [954, 480] on textarea "**********" at bounding box center [1040, 439] width 260 height 95
type textarea "**********"
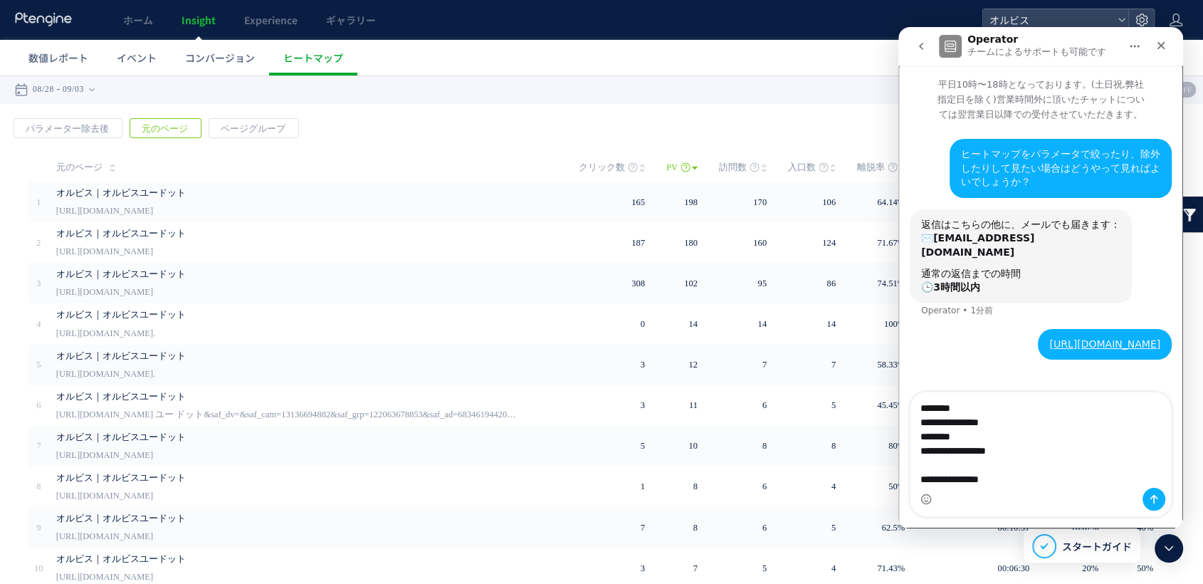
click at [1165, 508] on div "Intercom Messenger" at bounding box center [1040, 499] width 260 height 23
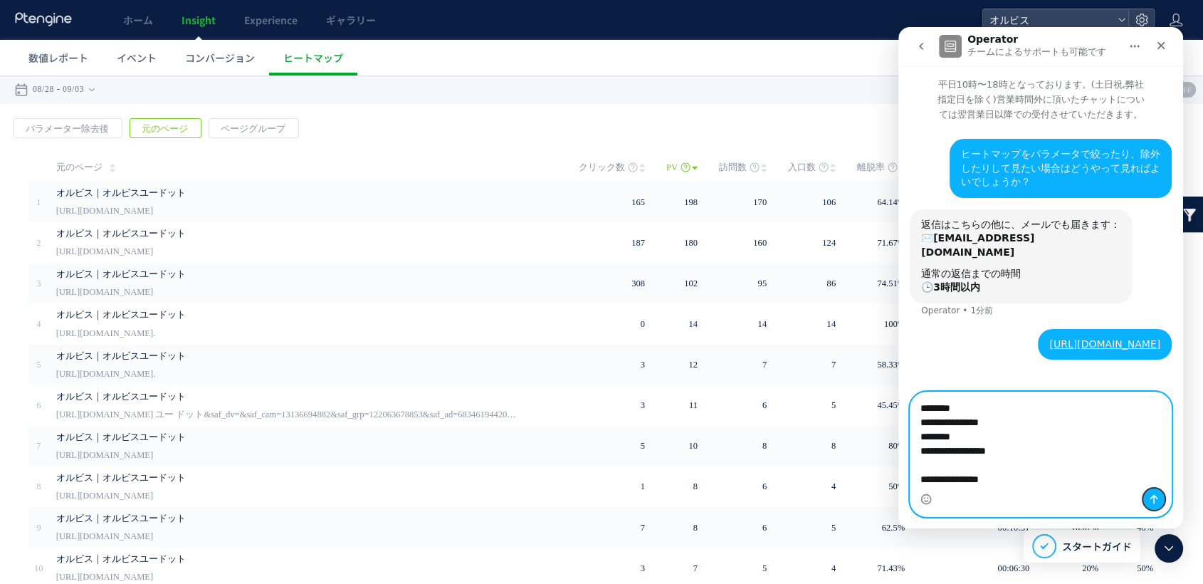
click at [1159, 503] on icon "メッセージを送信…" at bounding box center [1153, 498] width 11 height 11
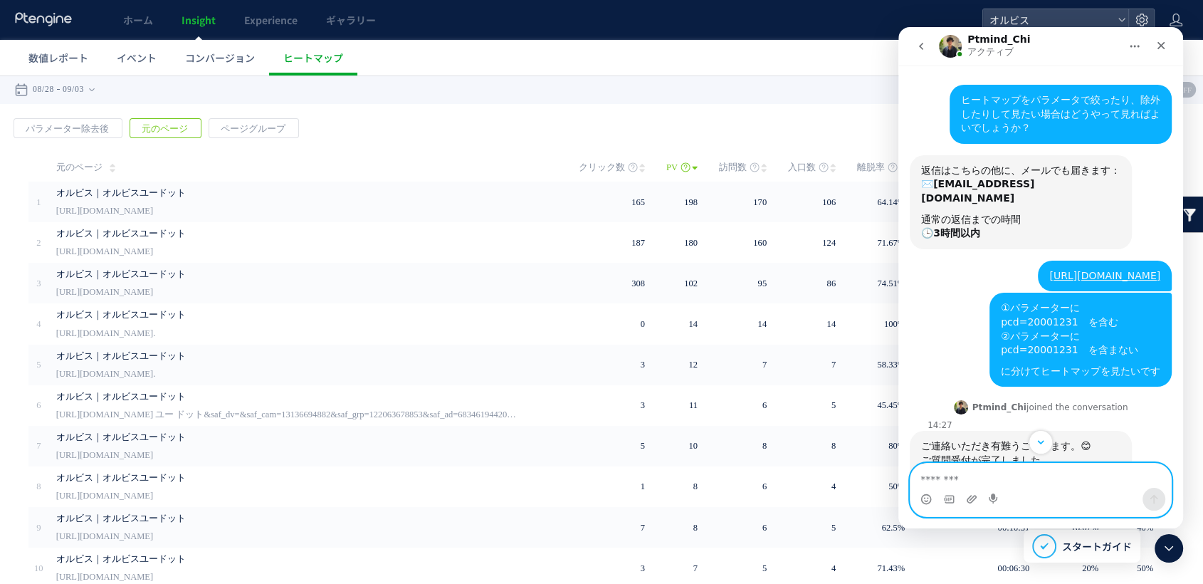
scroll to position [131, 0]
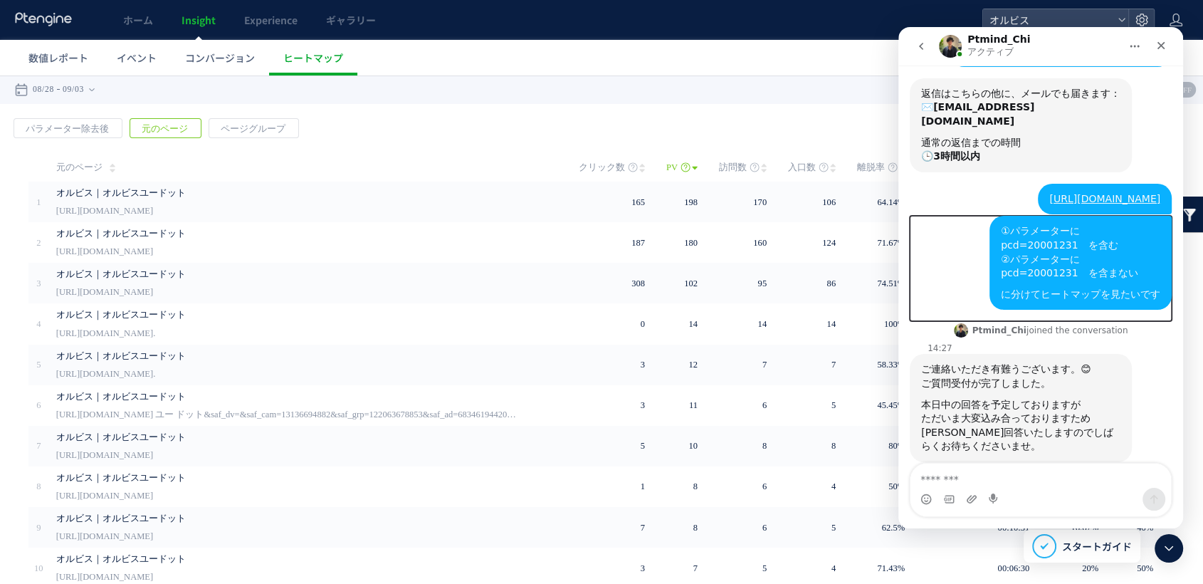
click at [969, 246] on div "①パラメーターに pcd=20001231　を含む ②パラメーターに pcd=20001231　を含まない に分けてヒートマップを見たいです オルビス • 5…" at bounding box center [1041, 268] width 262 height 105
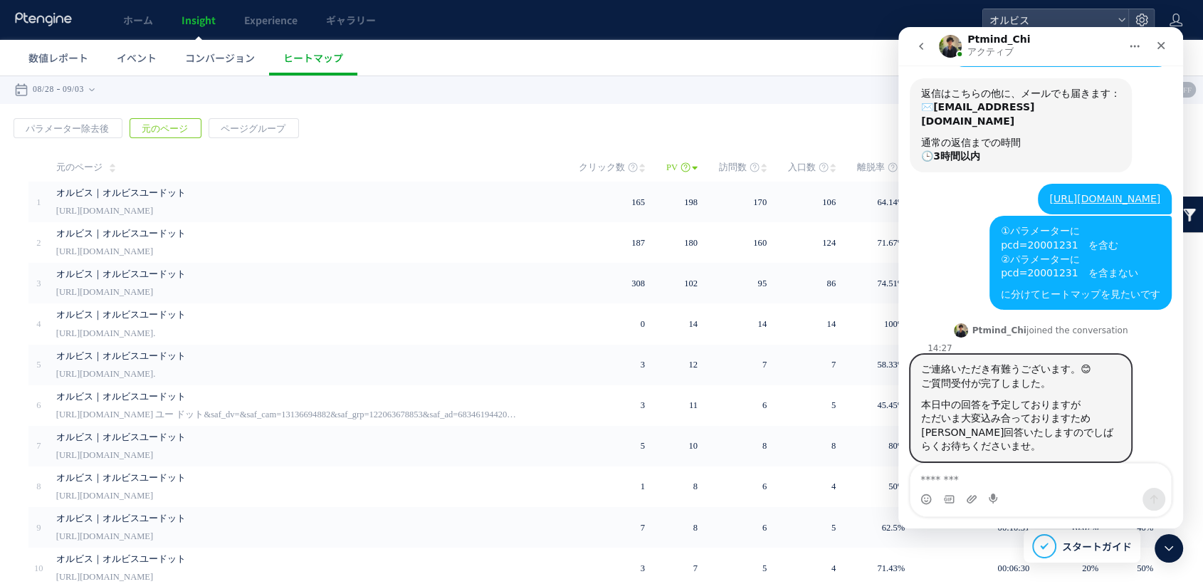
click at [989, 391] on div "Ptmind_Chiさんから新しいメッセージが届きました…" at bounding box center [1020, 394] width 199 height 7
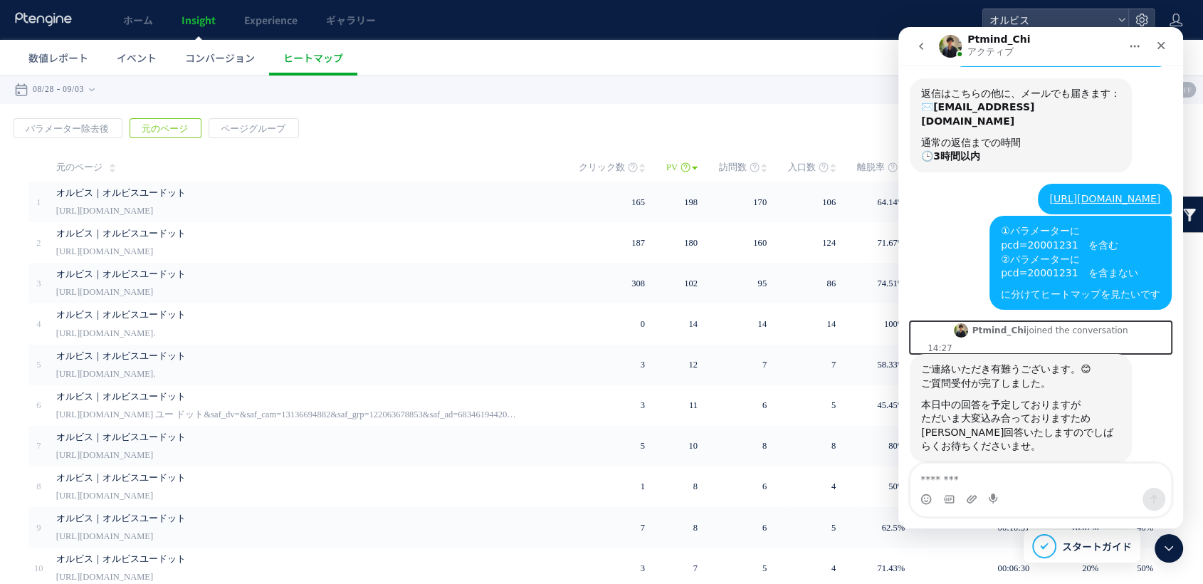
click at [968, 323] on img "Ptmind_Chiさんから新しいメッセージが届きました…" at bounding box center [961, 330] width 14 height 14
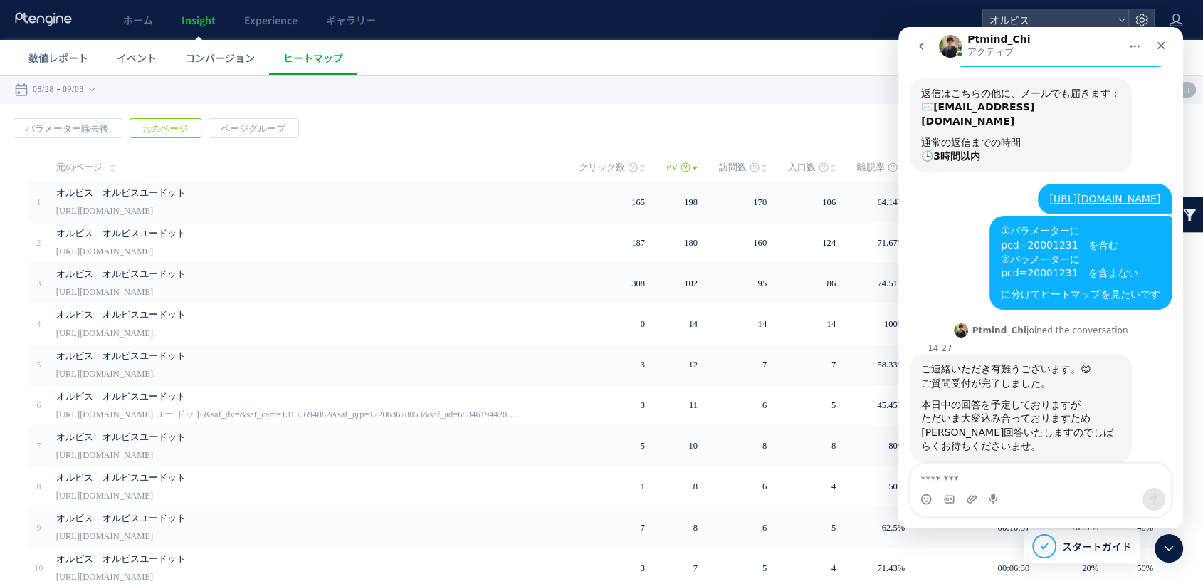
click at [769, 88] on div "**********" at bounding box center [601, 89] width 1203 height 28
click at [1012, 398] on div "本日中の回答を予定しておりますが" at bounding box center [1020, 405] width 199 height 14
click at [754, 115] on div "戻る パラメーター除去後 元のページ ページグループ 実装" at bounding box center [601, 378] width 1203 height 549
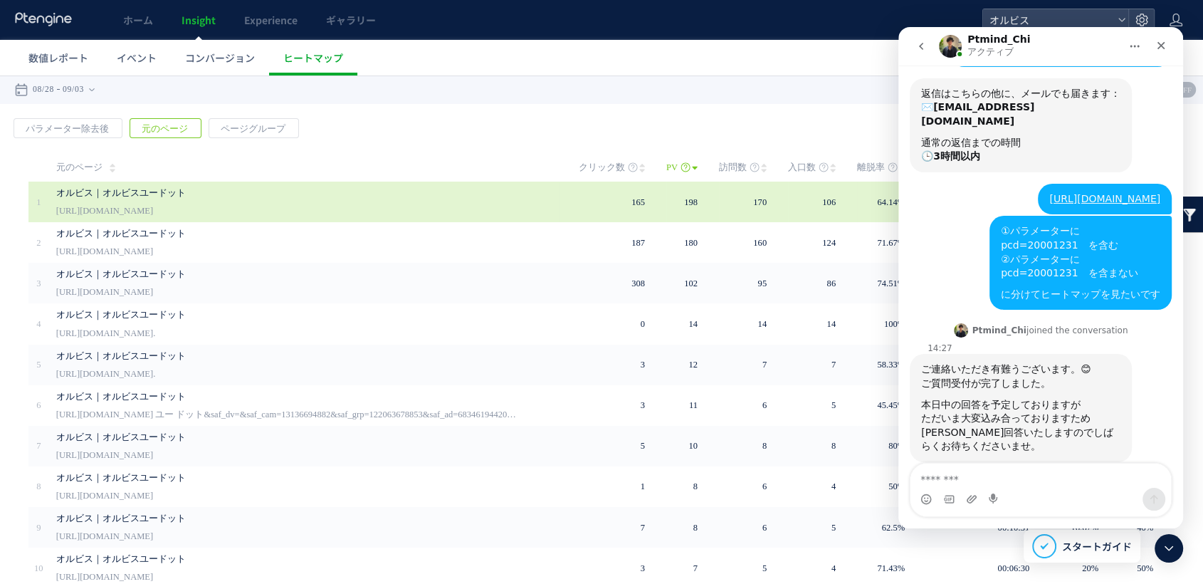
scroll to position [65, 0]
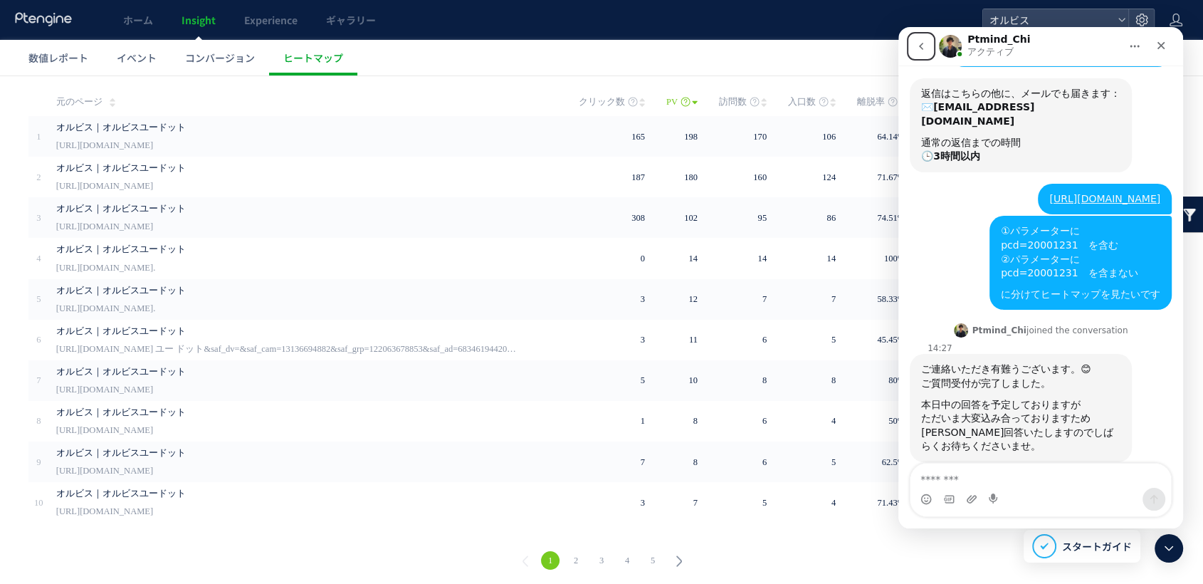
click at [914, 41] on button "go back" at bounding box center [920, 46] width 27 height 27
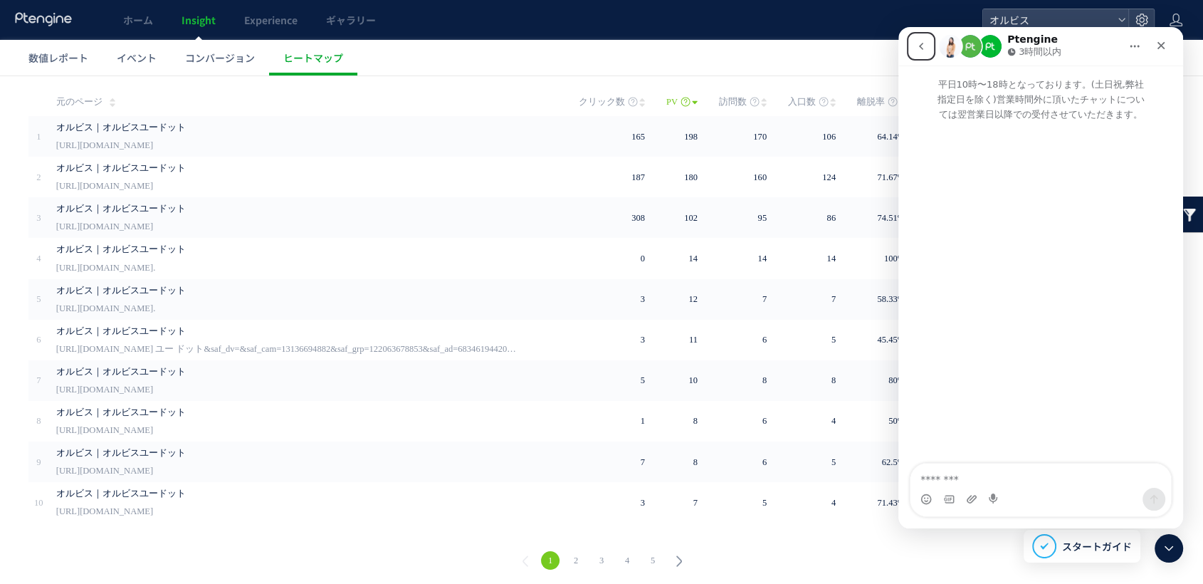
scroll to position [0, 0]
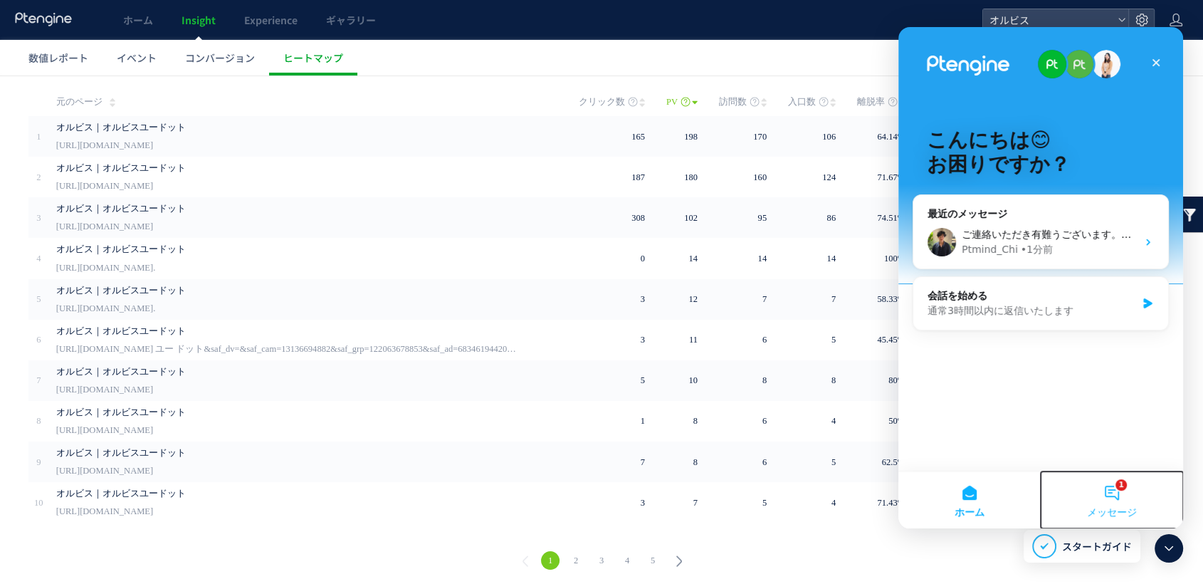
click at [1132, 511] on button "1 メッセージ" at bounding box center [1111, 499] width 142 height 57
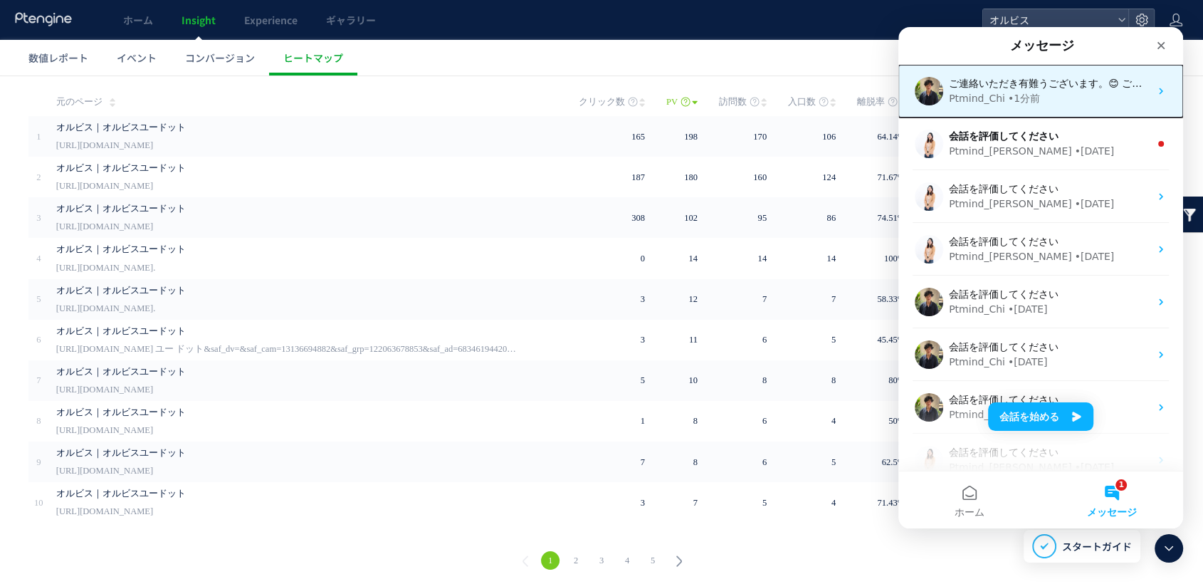
click at [1034, 98] on div "Ptmind_Chi • 1分前" at bounding box center [1049, 98] width 201 height 15
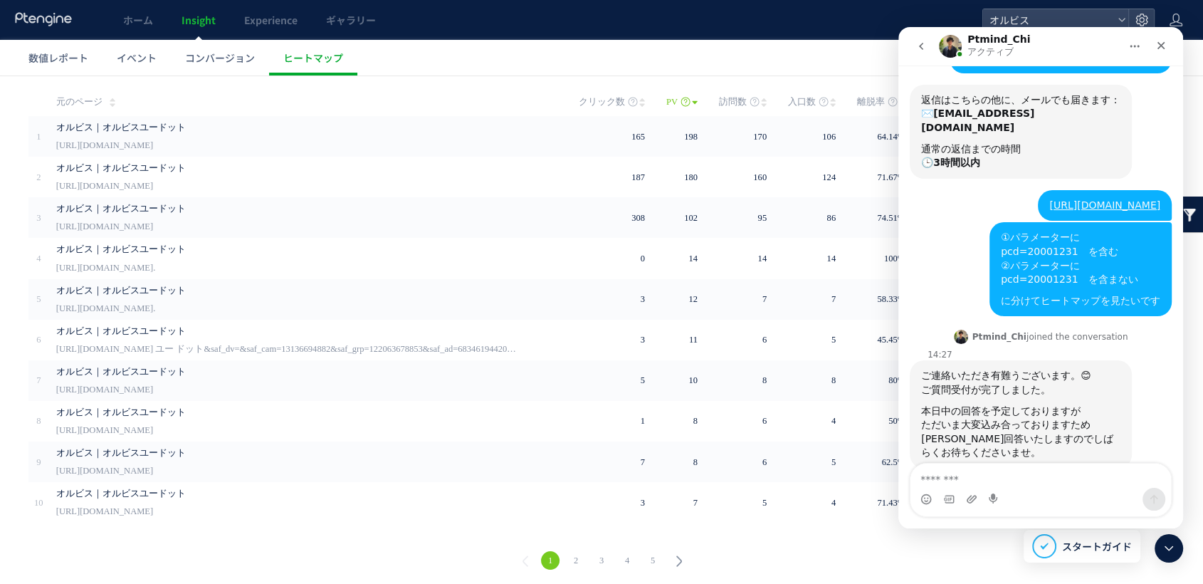
scroll to position [131, 0]
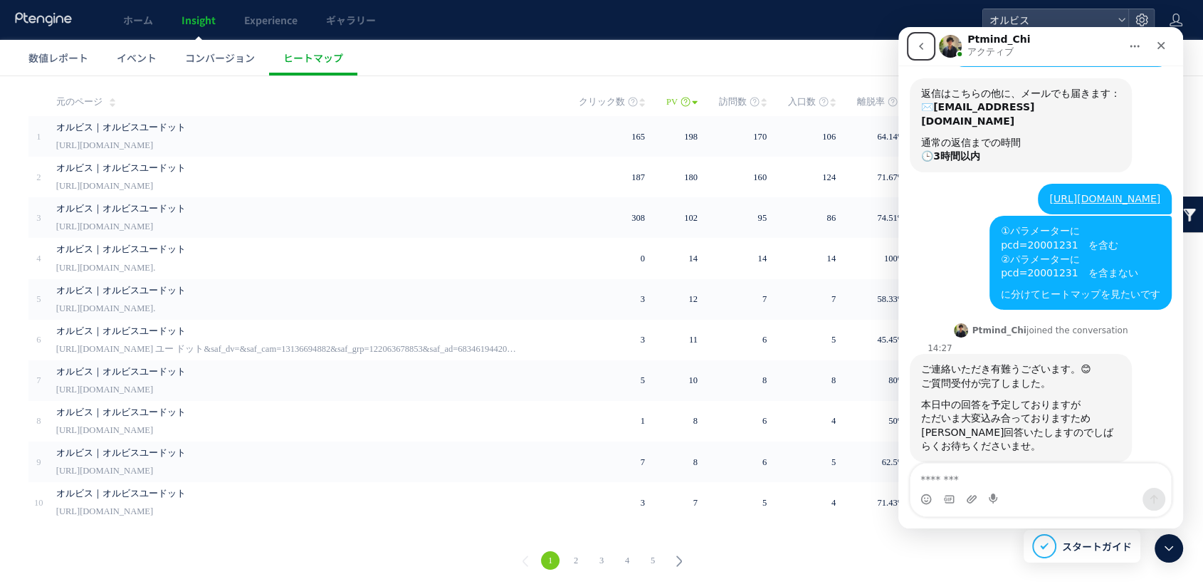
click at [912, 43] on button "go back" at bounding box center [920, 46] width 27 height 27
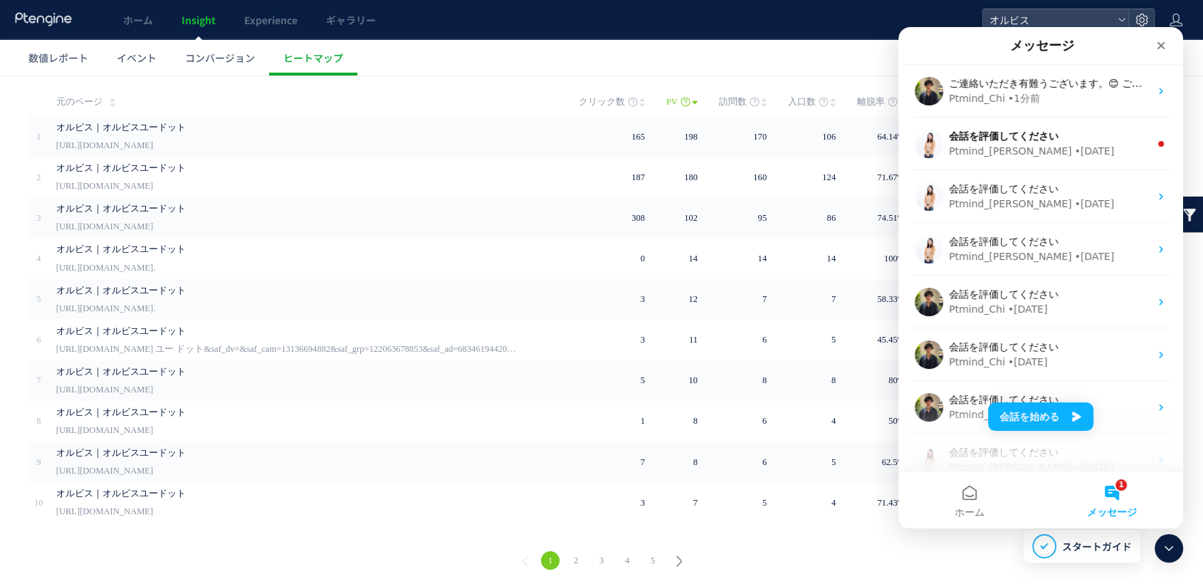
scroll to position [0, 0]
click at [712, 54] on ul "数値レポート イベント コンバージョン ヒートマップ" at bounding box center [608, 58] width 1189 height 36
click at [1152, 41] on div "クローズ" at bounding box center [1161, 46] width 26 height 26
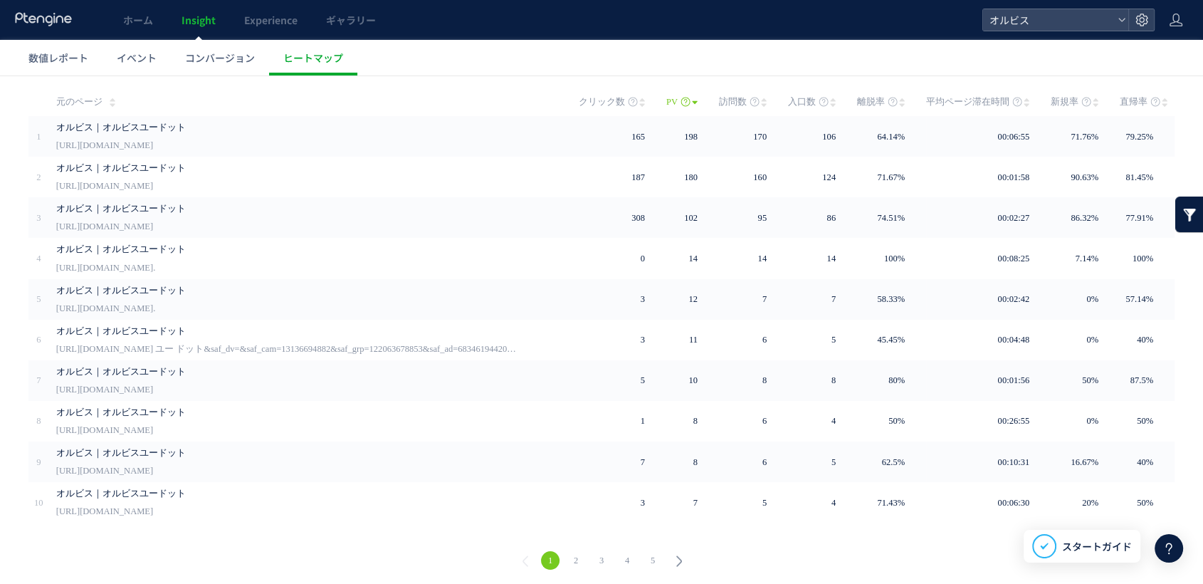
click at [1159, 549] on div at bounding box center [1168, 548] width 28 height 28
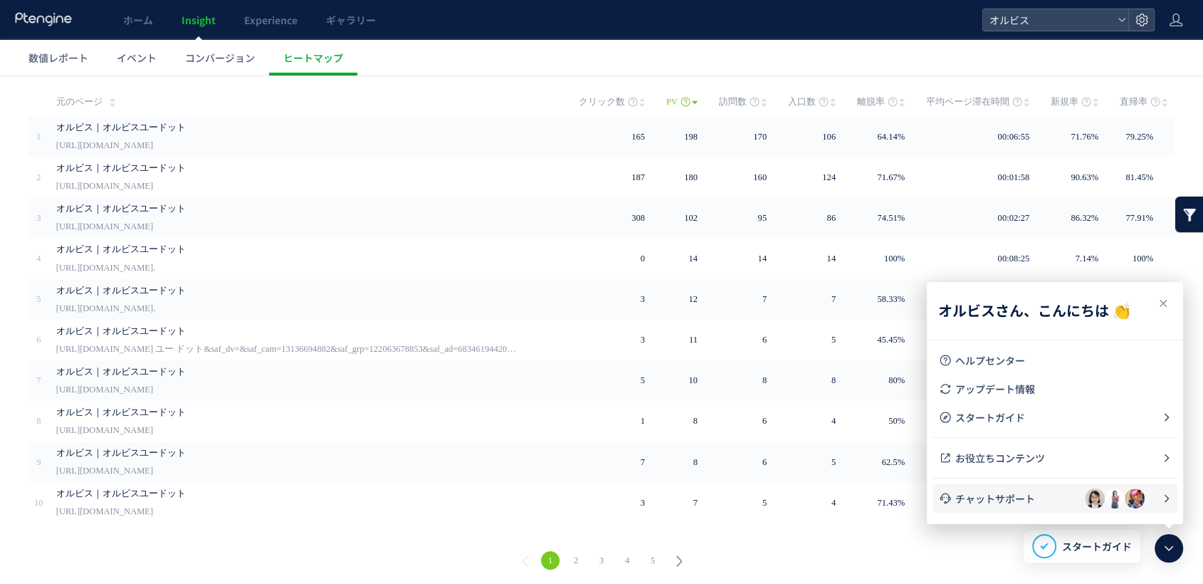
click at [1013, 497] on span "チャットサポート" at bounding box center [1020, 498] width 130 height 14
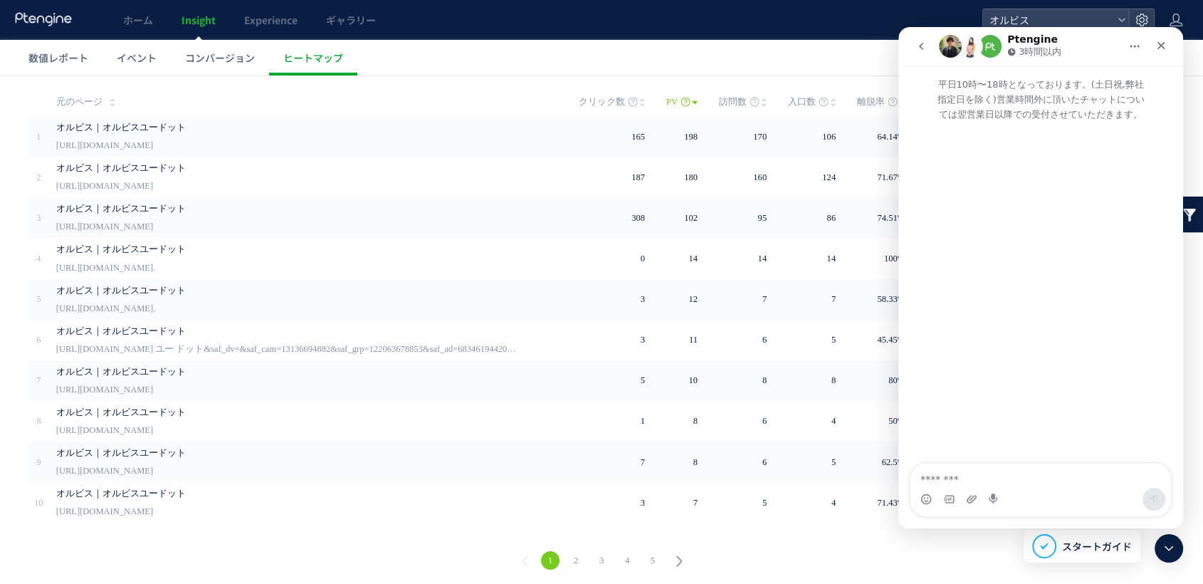
click at [913, 51] on button "go back" at bounding box center [920, 46] width 27 height 27
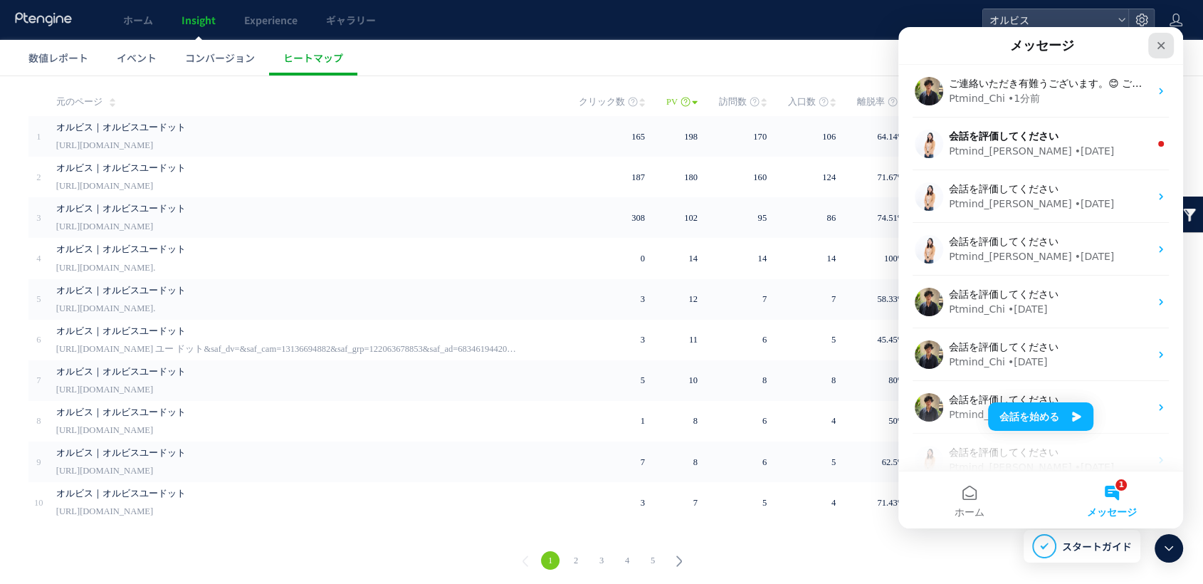
drag, startPoint x: 1151, startPoint y: 44, endPoint x: 2050, endPoint y: 74, distance: 899.4
click at [1151, 44] on div "クローズ" at bounding box center [1161, 46] width 26 height 26
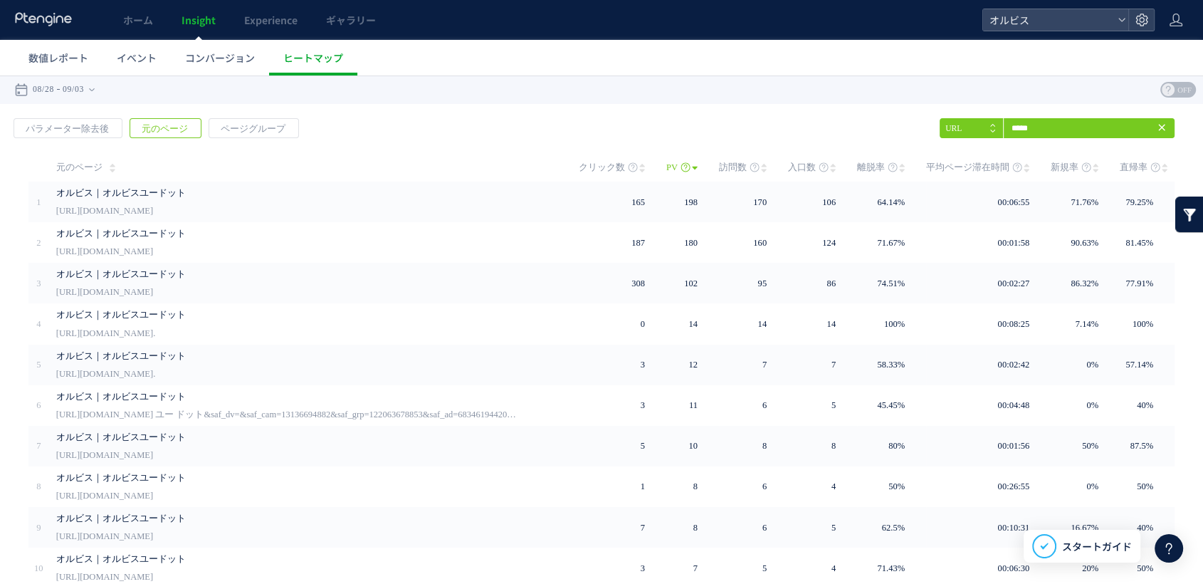
click at [1165, 545] on icon at bounding box center [1168, 547] width 17 height 17
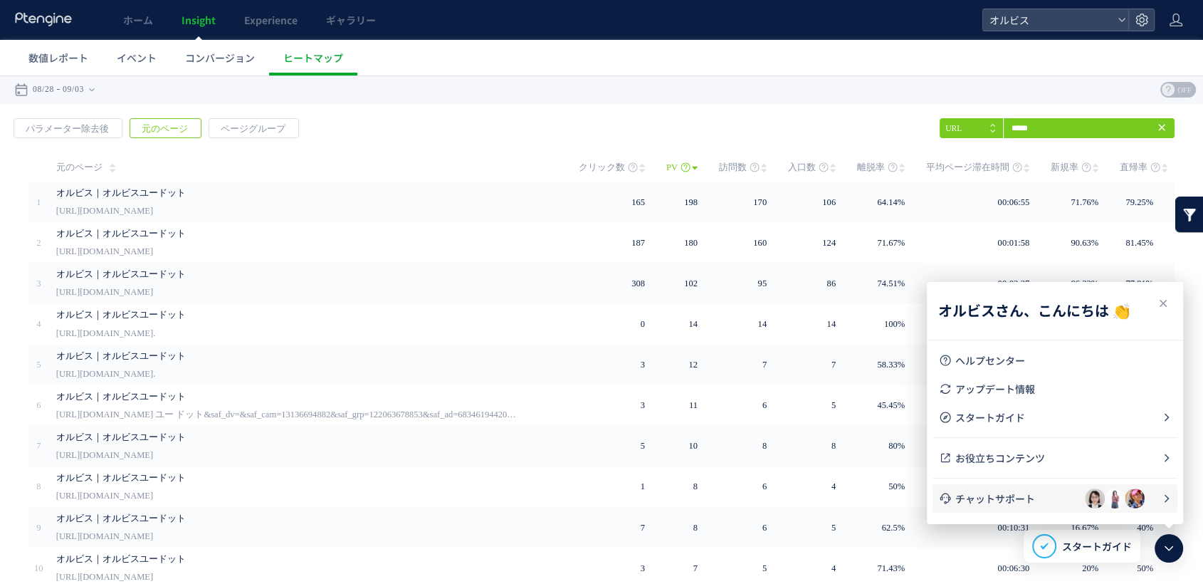
drag, startPoint x: 1052, startPoint y: 491, endPoint x: 1069, endPoint y: 411, distance: 81.5
click at [1052, 491] on span "チャットサポート" at bounding box center [1020, 498] width 130 height 14
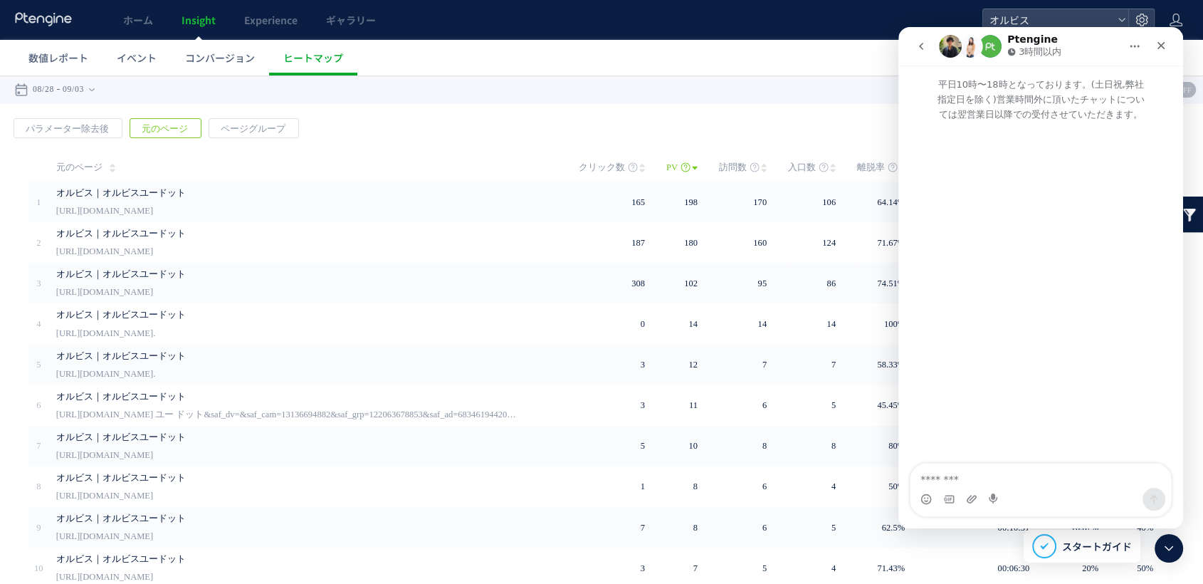
click at [919, 46] on icon "go back" at bounding box center [920, 46] width 11 height 11
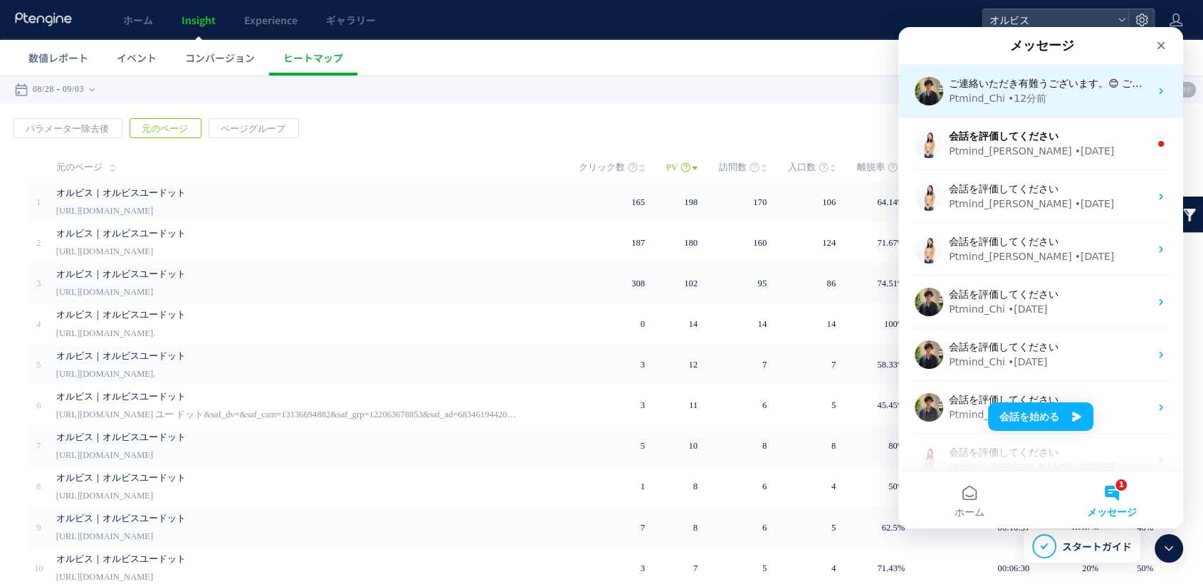
click at [1061, 91] on div "Ptmind_Chi • 12分前" at bounding box center [1049, 98] width 201 height 15
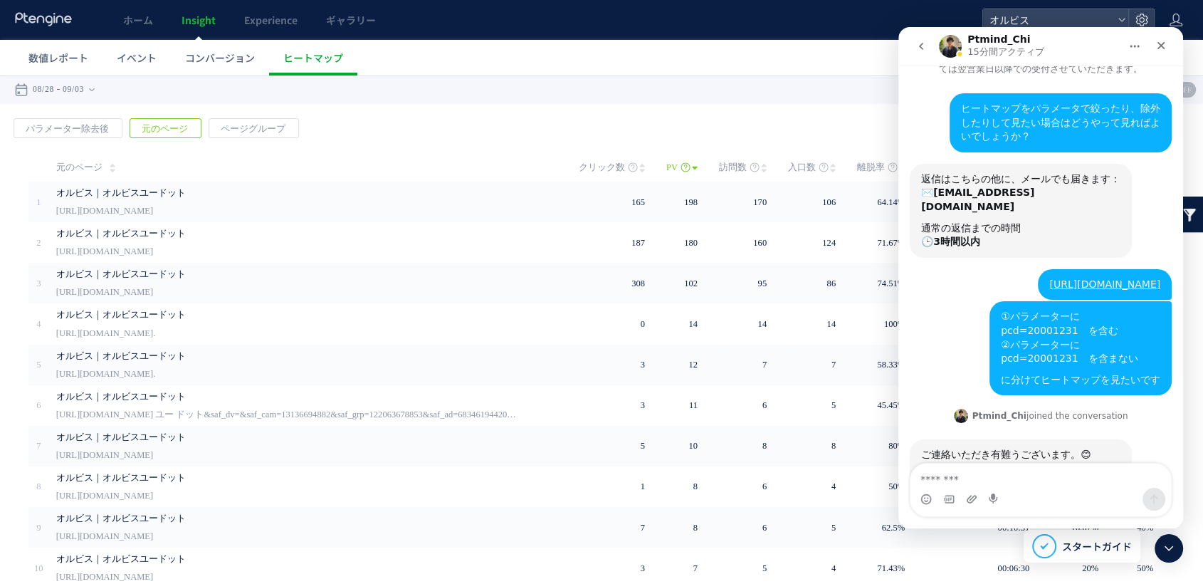
scroll to position [131, 0]
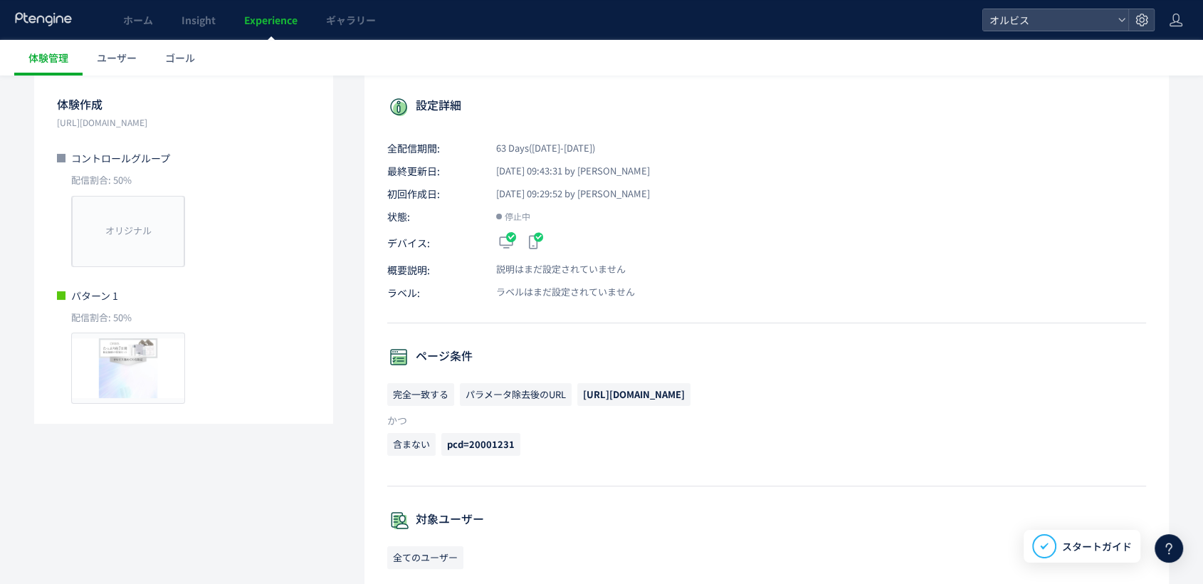
scroll to position [316, 0]
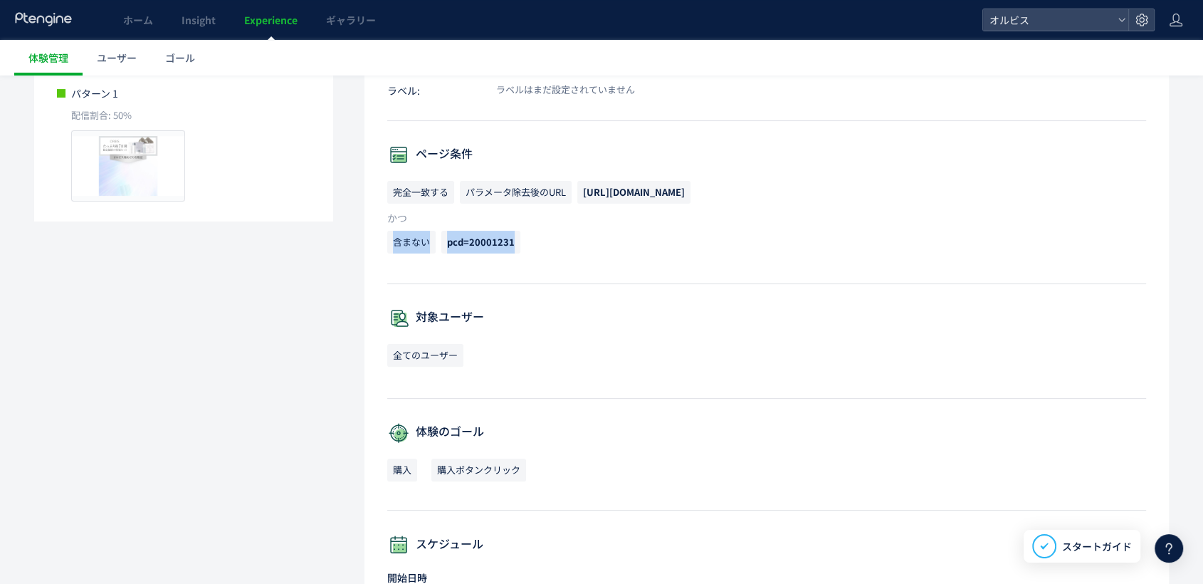
drag, startPoint x: 387, startPoint y: 241, endPoint x: 526, endPoint y: 236, distance: 138.9
click at [526, 236] on p "含まない pcd=20001231" at bounding box center [766, 246] width 759 height 30
copy p "含まない pcd=20001231"
